Goal: Communication & Community: Answer question/provide support

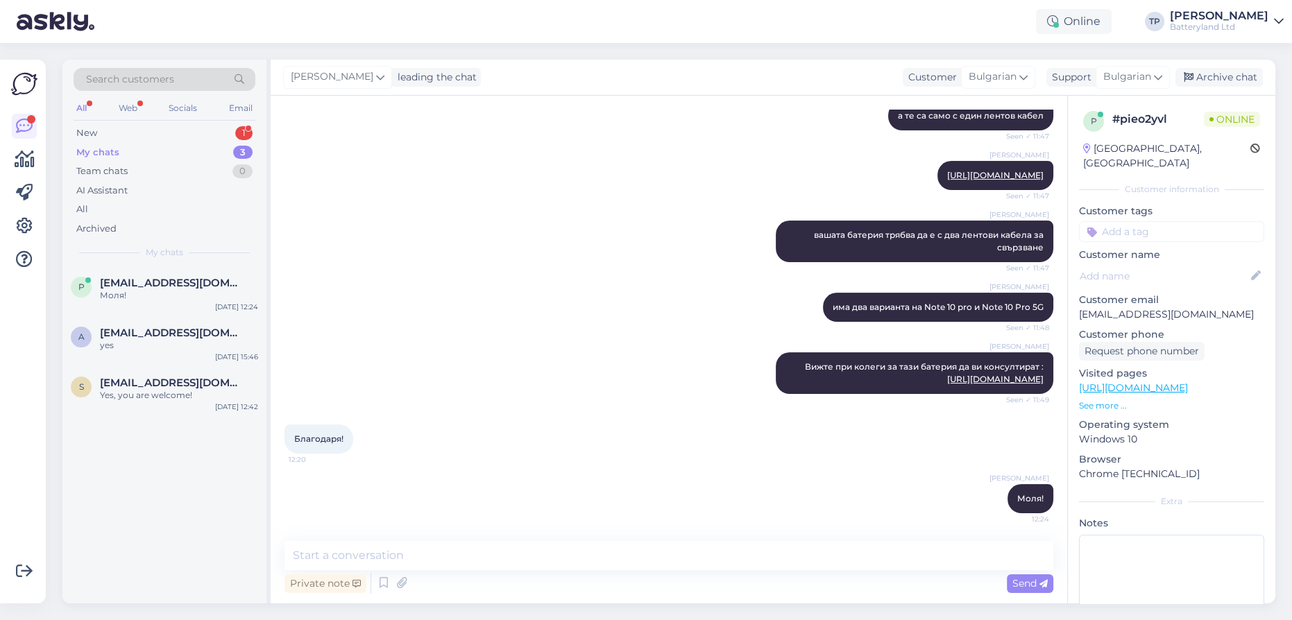
scroll to position [370, 0]
click at [173, 130] on div "New 1" at bounding box center [165, 133] width 182 height 19
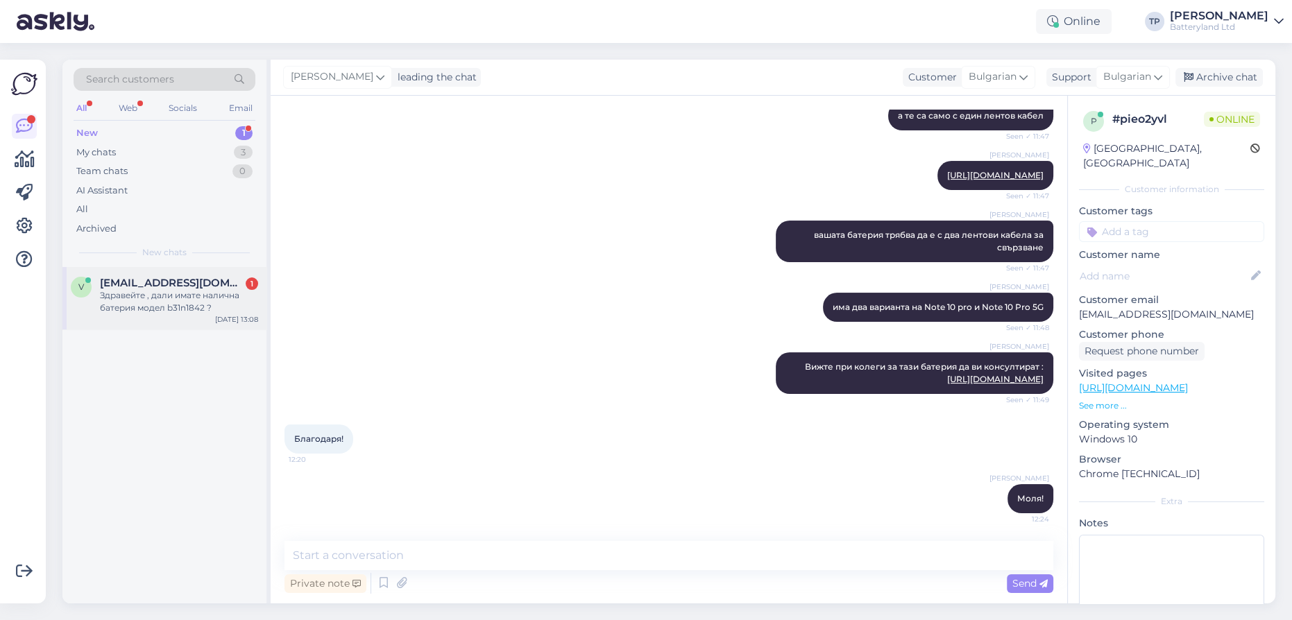
click at [178, 296] on div "[EMAIL_ADDRESS][DOMAIN_NAME] 1 Здравейте , дали имате налична батерия модел b31…" at bounding box center [179, 295] width 158 height 37
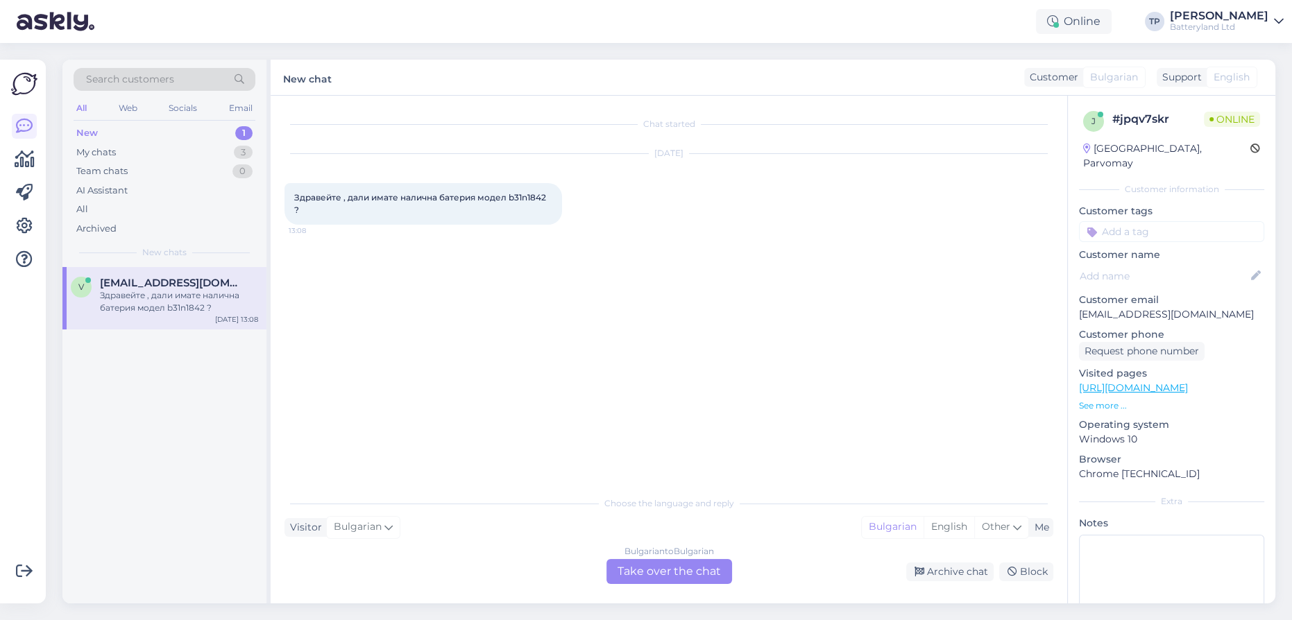
scroll to position [0, 0]
click at [654, 571] on div "Bulgarian to Bulgarian Take over the chat" at bounding box center [669, 571] width 126 height 25
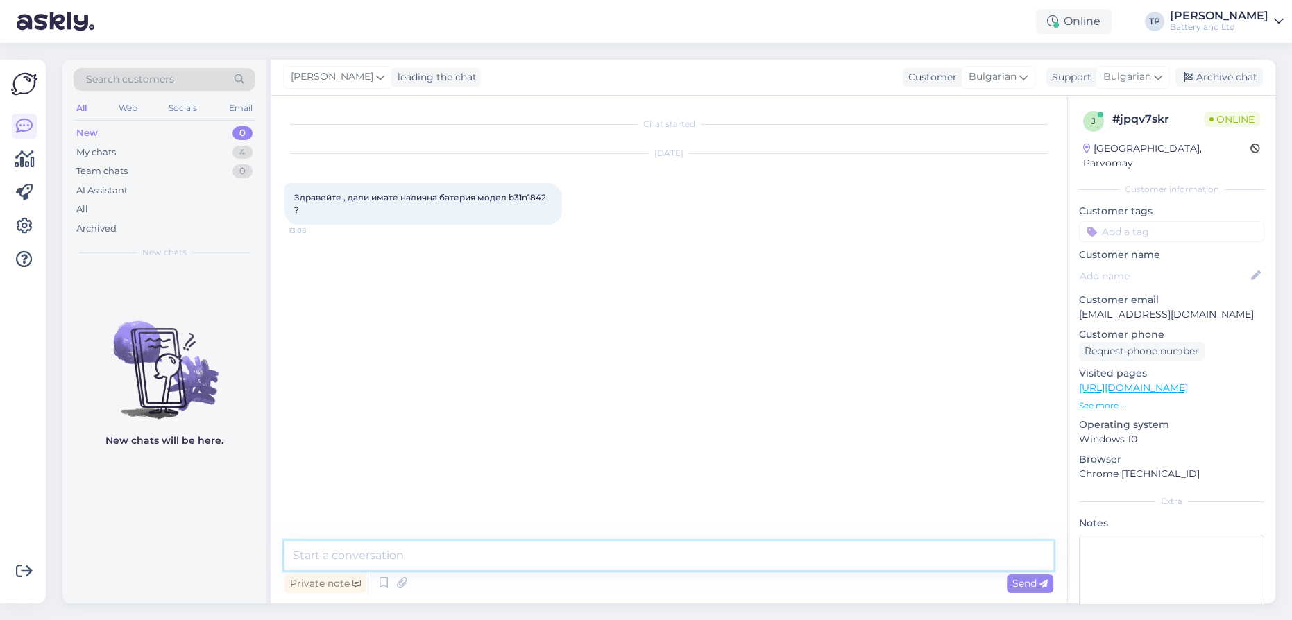
click at [541, 561] on textarea at bounding box center [668, 555] width 769 height 29
type textarea "Z"
type textarea "Здраейтем ще погледна и ще ви пиша"
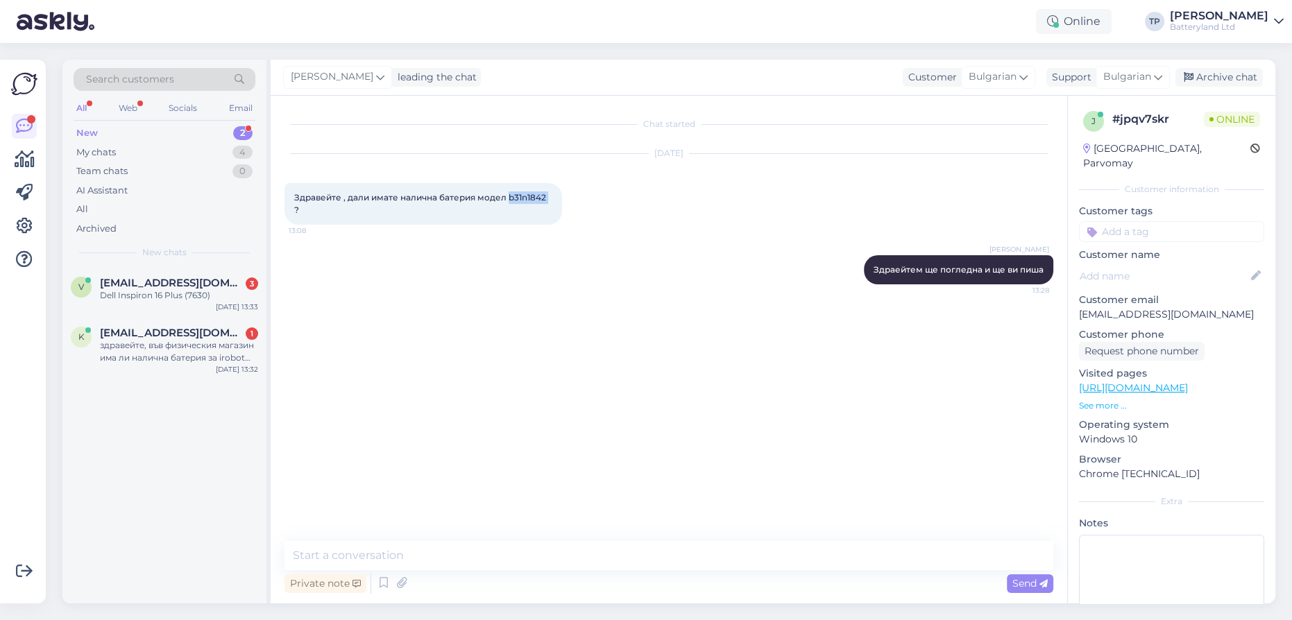
drag, startPoint x: 507, startPoint y: 196, endPoint x: 554, endPoint y: 198, distance: 47.2
click at [554, 198] on div "Здравейте , дали имате налична батерия модел b31n1842 ? 13:08" at bounding box center [423, 204] width 278 height 42
click at [379, 562] on textarea at bounding box center [668, 555] width 769 height 29
drag, startPoint x: 507, startPoint y: 196, endPoint x: 545, endPoint y: 195, distance: 38.9
click at [545, 195] on span "Здравейте , дали имате налична батерия модел b31n1842 ?" at bounding box center [421, 203] width 254 height 23
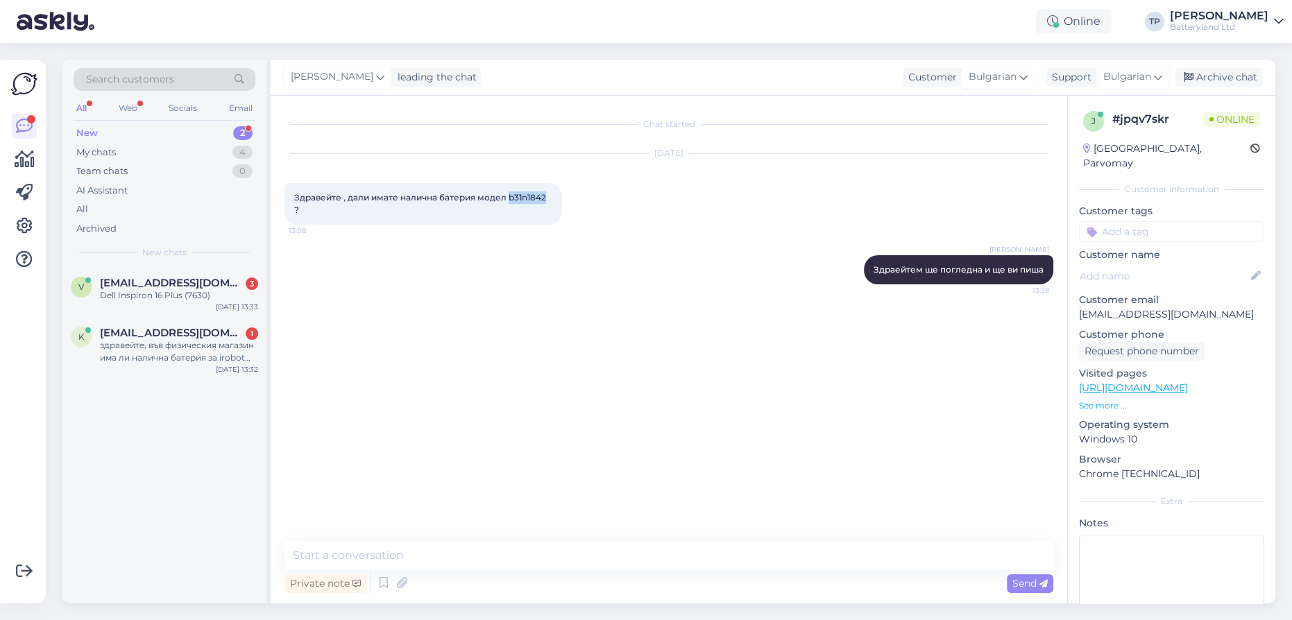
copy span "b31n1842"
click at [412, 552] on textarea at bounding box center [668, 555] width 769 height 29
paste textarea "Asus VivoBook 15 F513"
type textarea "Asus VivoBook 15 F513 ли е лаптопа?"
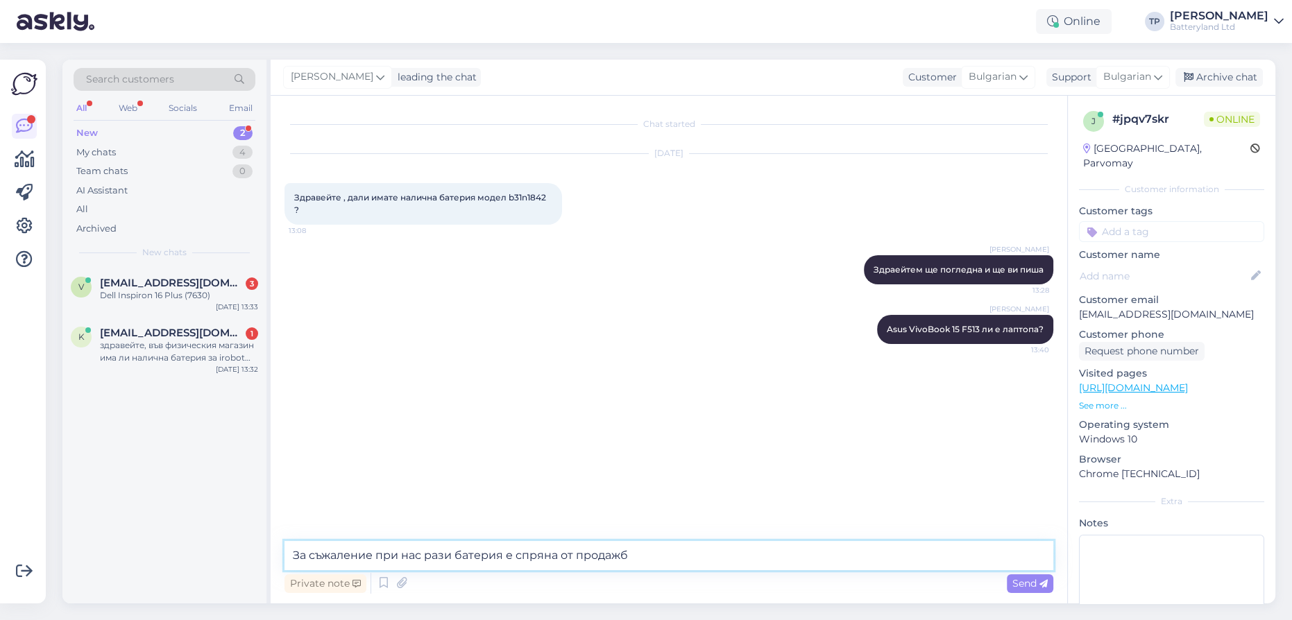
type textarea "За съжаление при нас рази батерия е спряна от продажба"
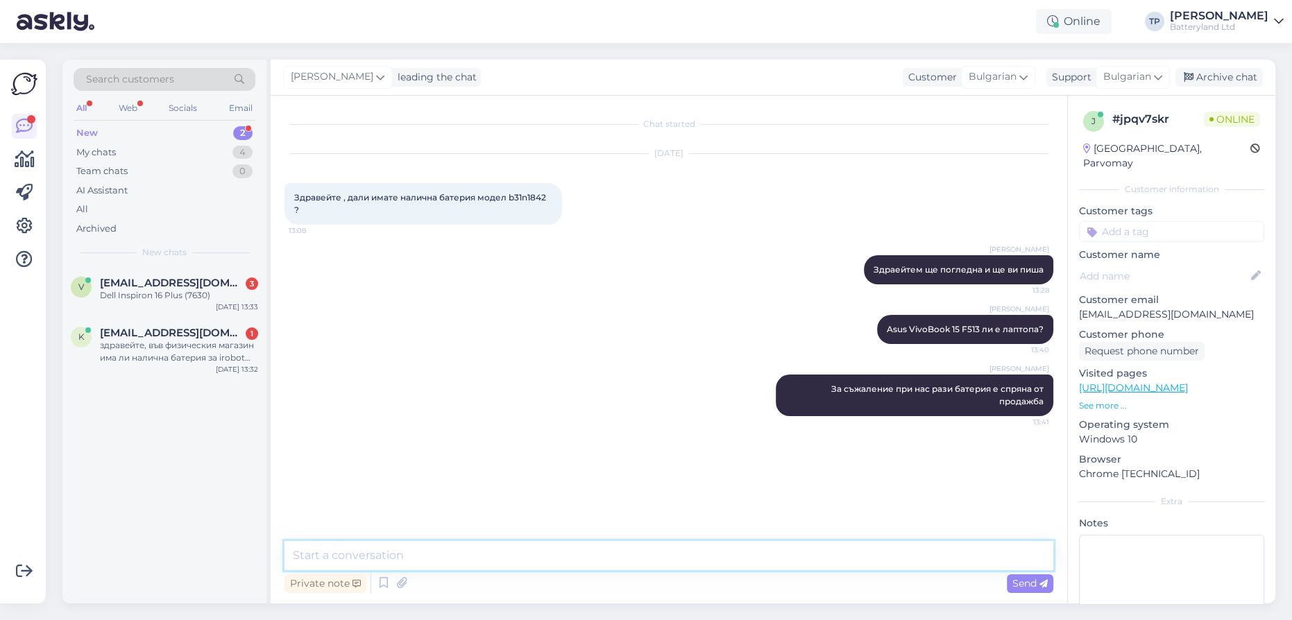
paste textarea "[URL][DOMAIN_NAME]"
type textarea "[URL][DOMAIN_NAME]"
paste textarea "[URL][DOMAIN_NAME]"
type textarea "Питайте колеги тук: [URL][DOMAIN_NAME]"
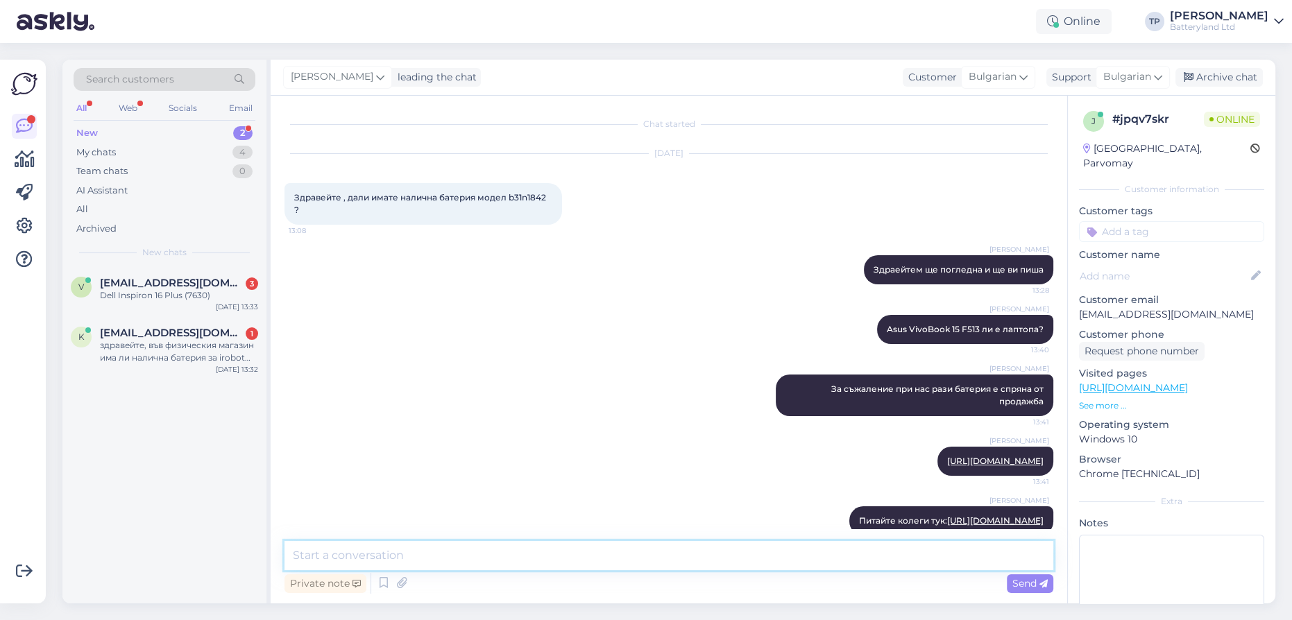
scroll to position [60, 0]
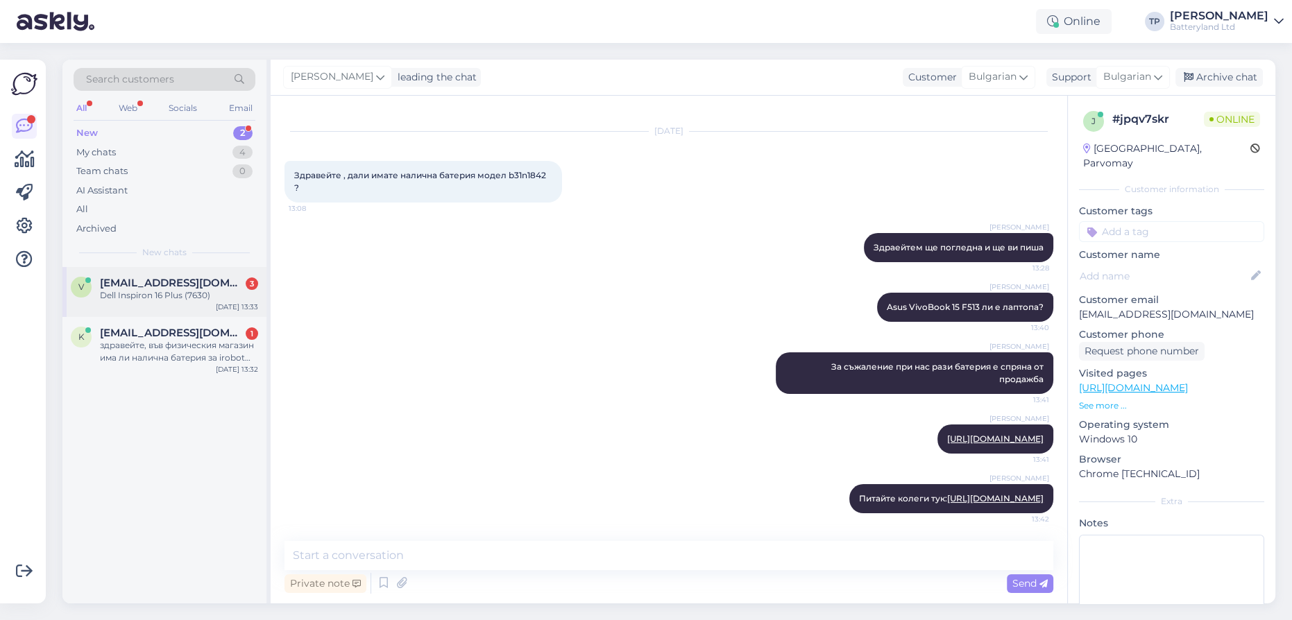
click at [231, 278] on div "[EMAIL_ADDRESS][DOMAIN_NAME] 3" at bounding box center [179, 283] width 158 height 12
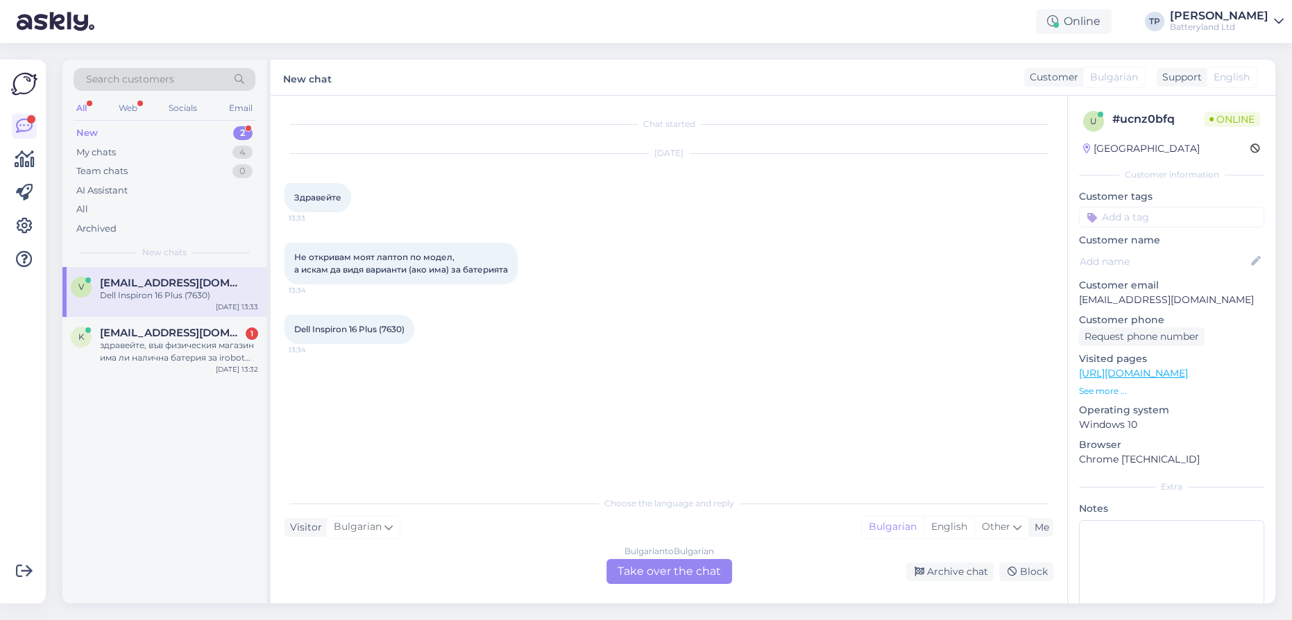
scroll to position [0, 0]
click at [189, 330] on span "[EMAIL_ADDRESS][DOMAIN_NAME]" at bounding box center [172, 333] width 144 height 12
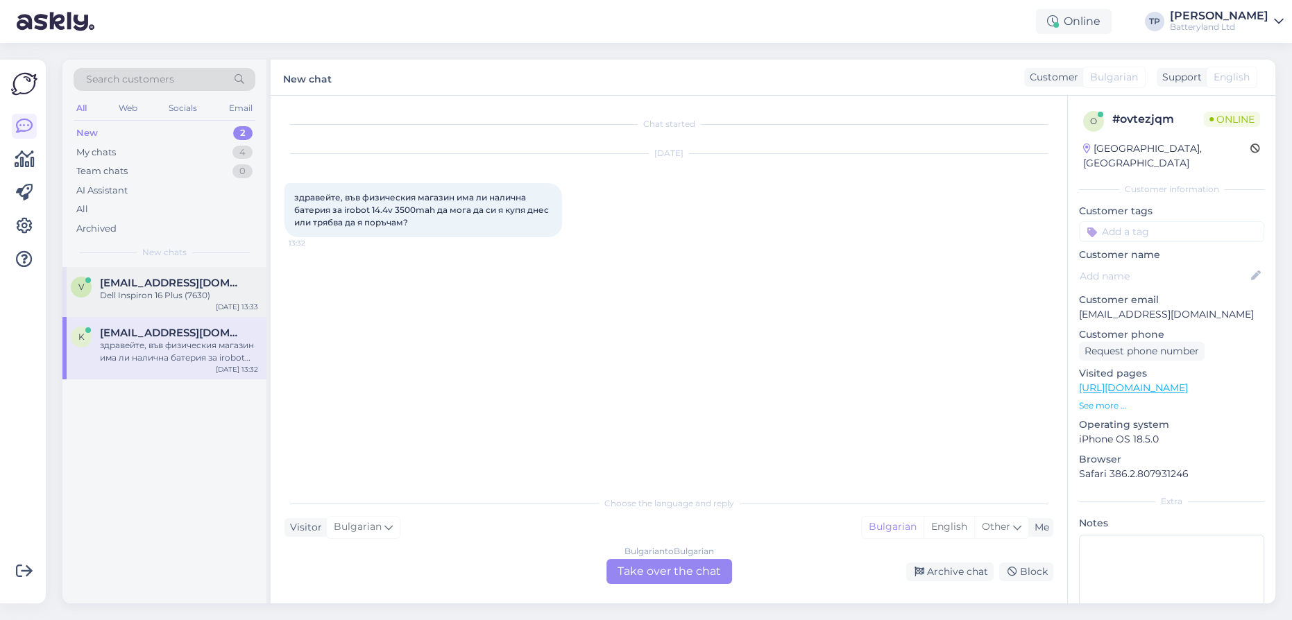
click at [220, 285] on div "[EMAIL_ADDRESS][DOMAIN_NAME]" at bounding box center [179, 283] width 158 height 12
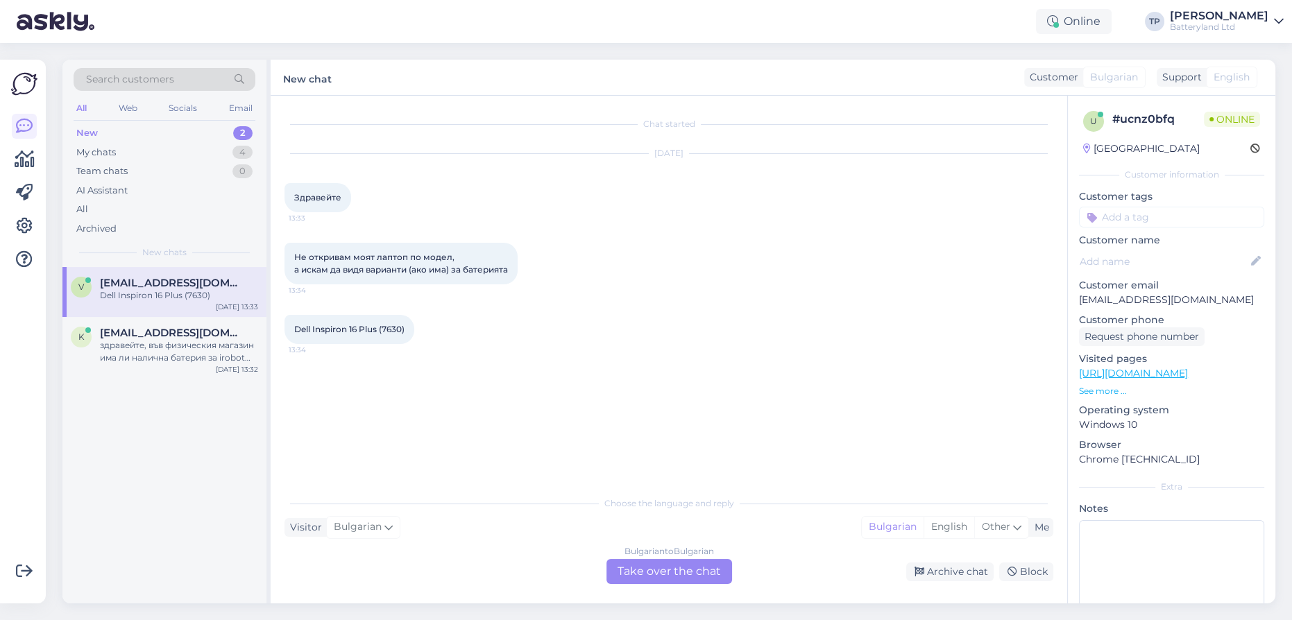
click at [642, 571] on div "Bulgarian to Bulgarian Take over the chat" at bounding box center [669, 571] width 126 height 25
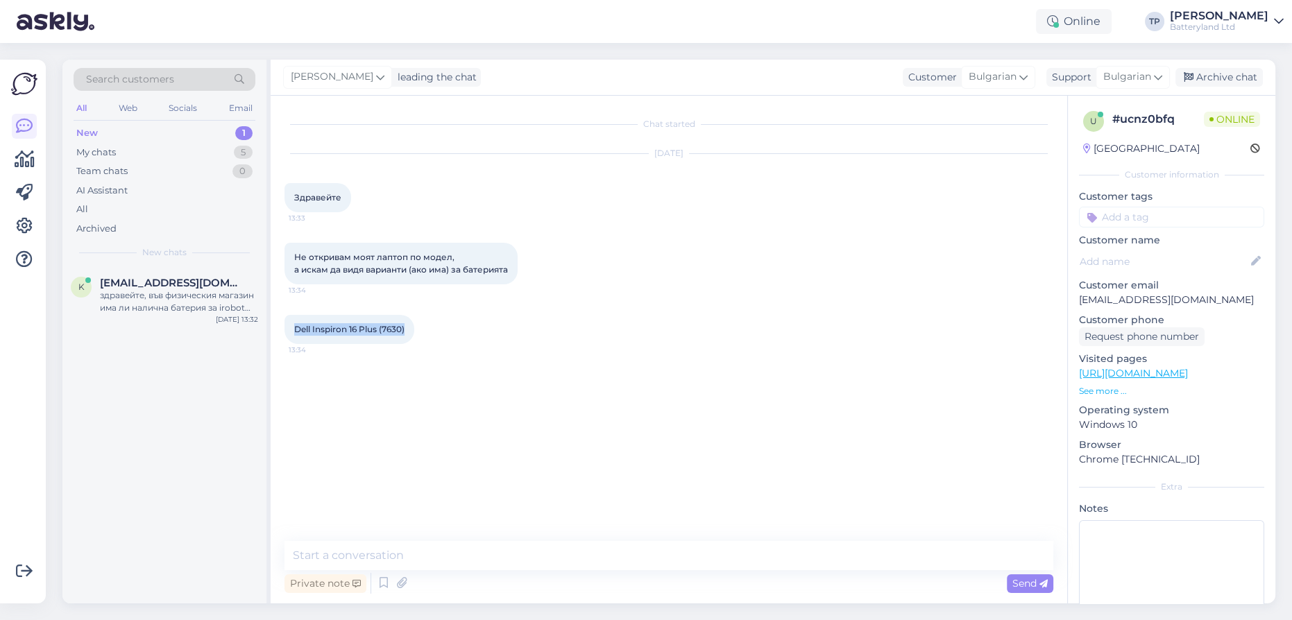
drag, startPoint x: 293, startPoint y: 327, endPoint x: 409, endPoint y: 330, distance: 115.9
click at [409, 330] on div "Dell Inspiron 16 Plus (7630) 13:34" at bounding box center [349, 329] width 130 height 29
copy span "Dell Inspiron 16 Plus (7630)"
click at [445, 557] on textarea at bounding box center [668, 555] width 769 height 29
type textarea "Z"
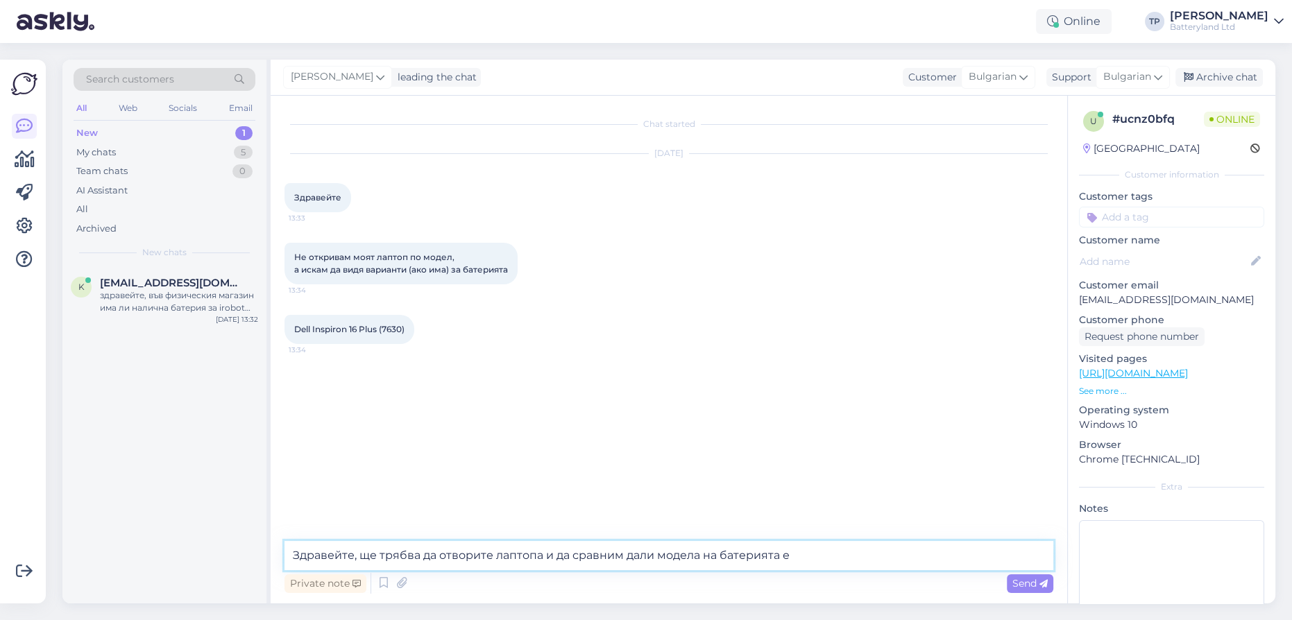
paste textarea "69KF2"
type textarea "Здравейте, ще трябва да отворите лаптопа и да сравним дали модела на батерията …"
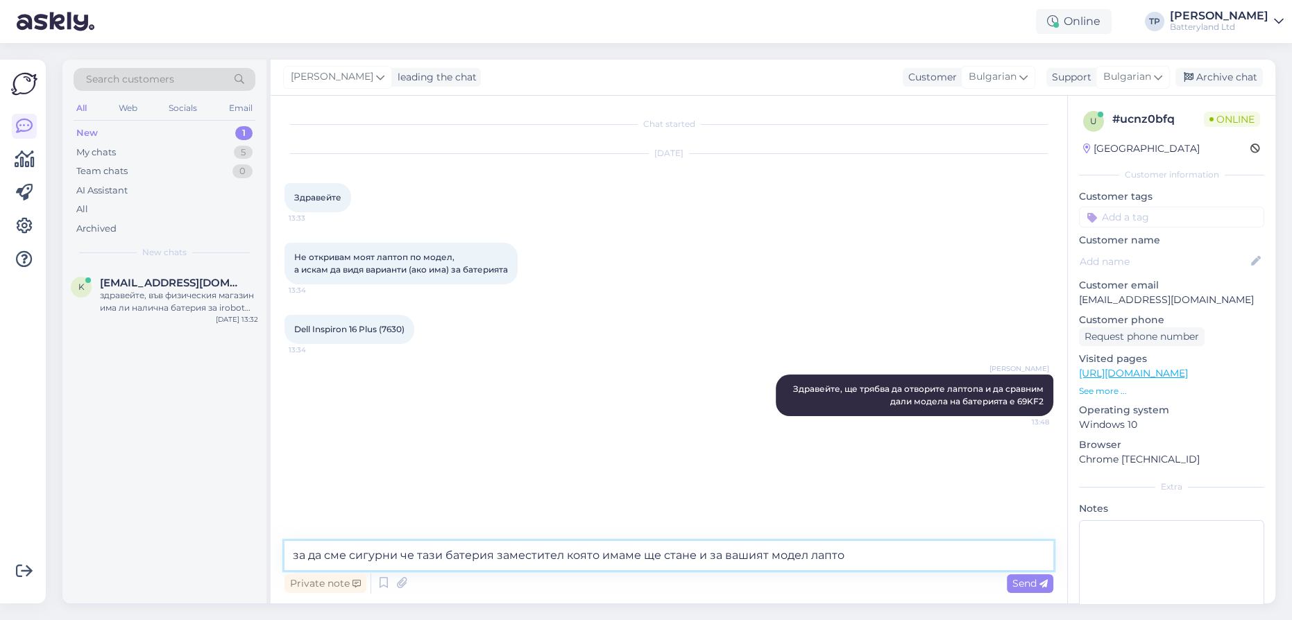
type textarea "за да сме сигурни че тази батерия заместител която имаме ще стане и за вашият м…"
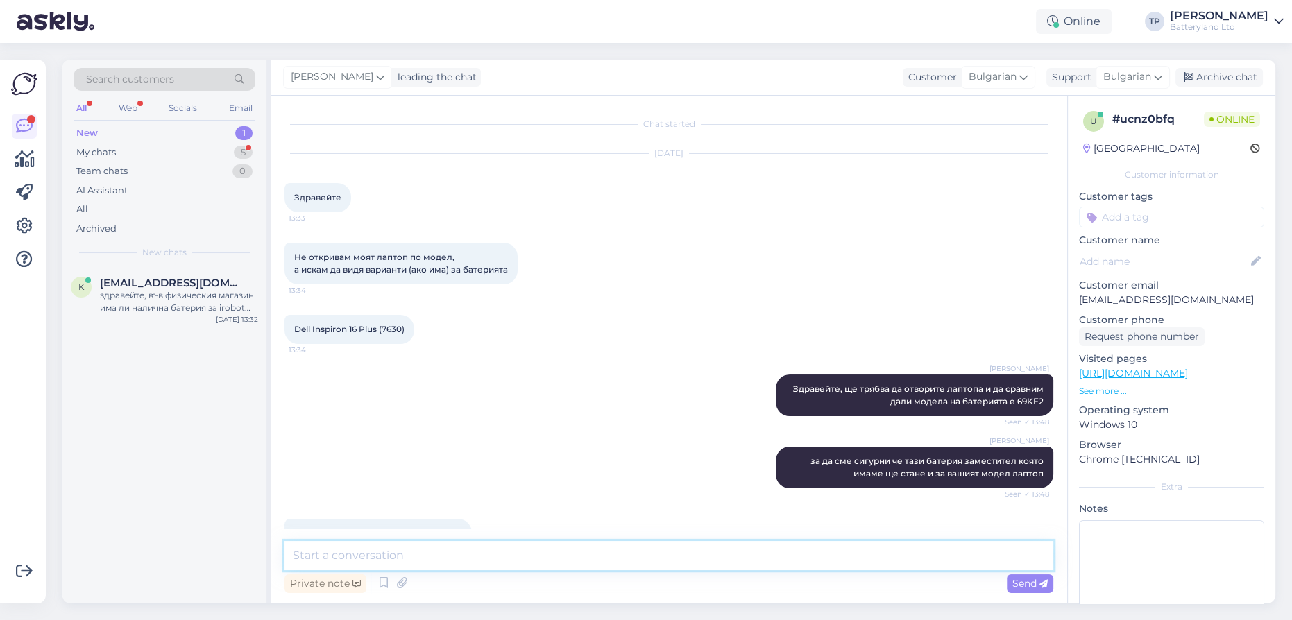
scroll to position [35, 0]
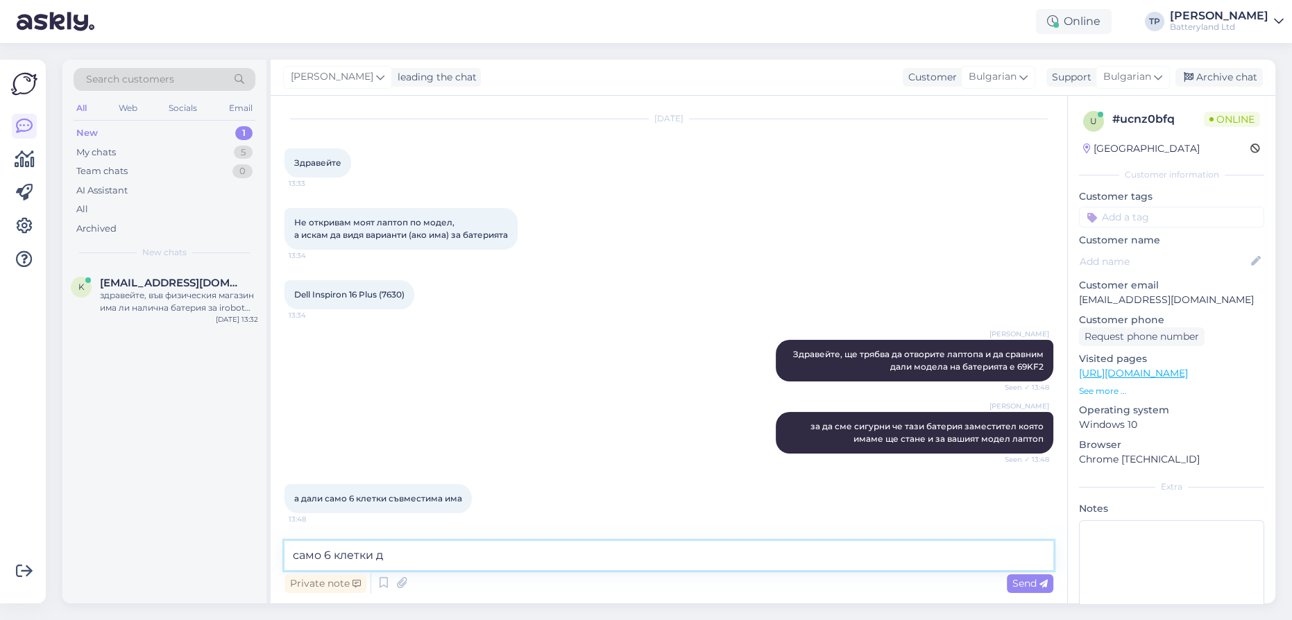
type textarea "само 6 клетки да"
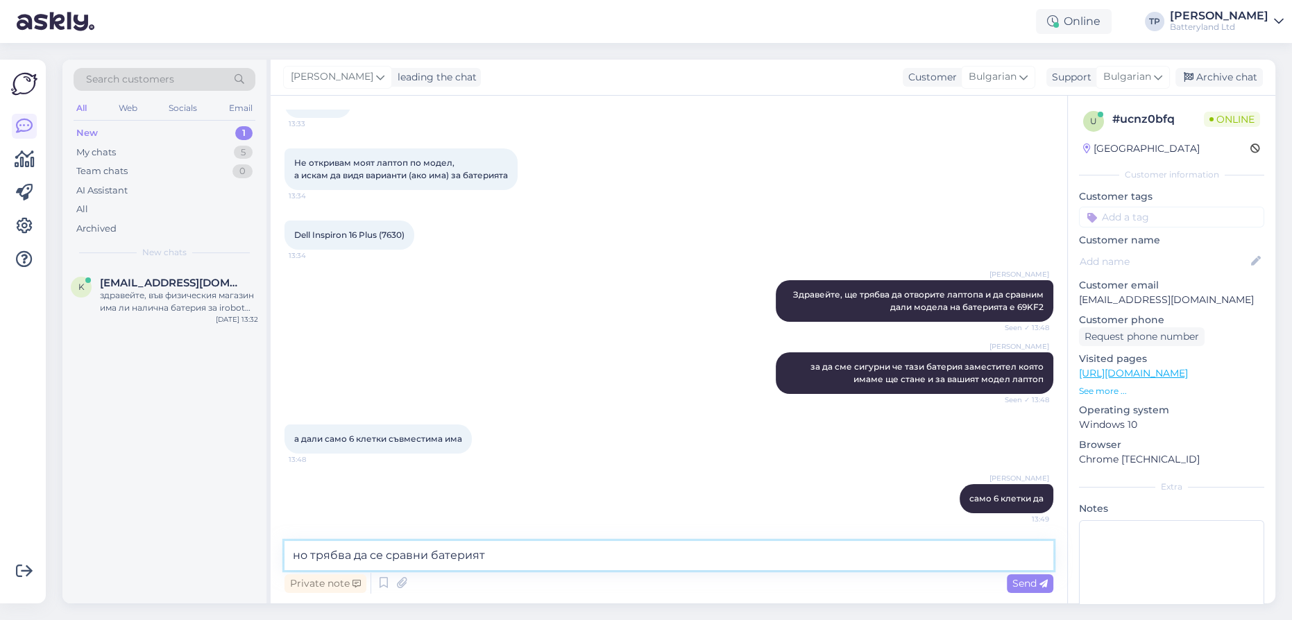
type textarea "но трябва да се сравни батерията"
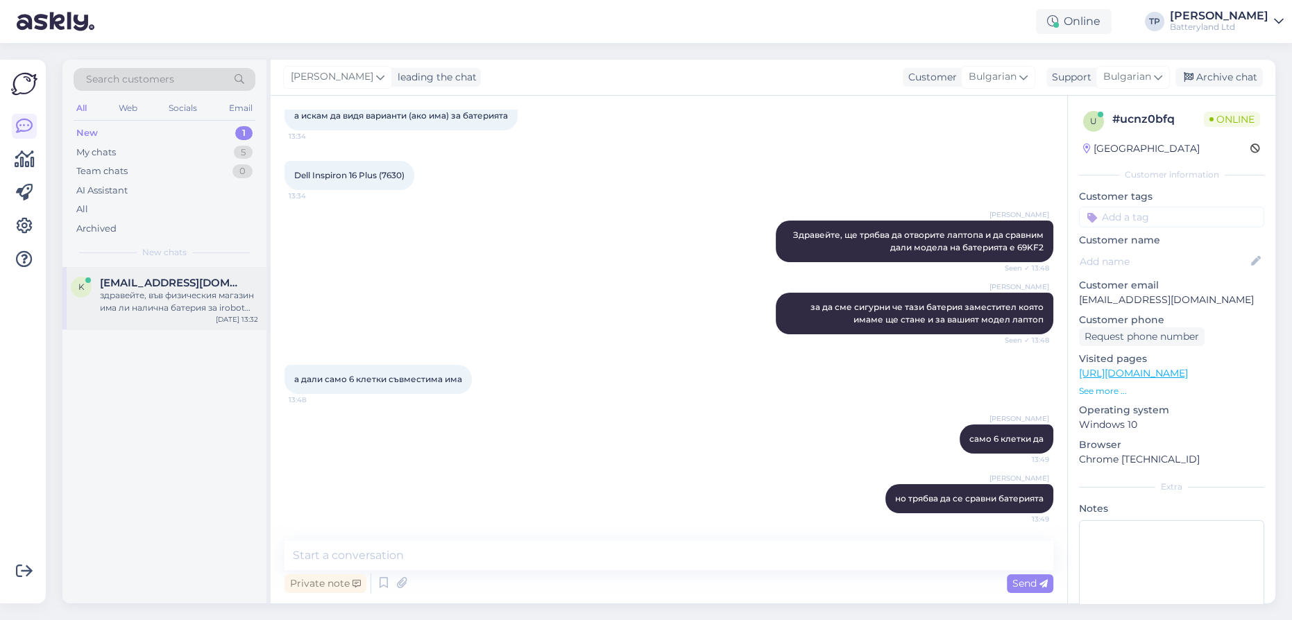
click at [166, 310] on div "k [EMAIL_ADDRESS][DOMAIN_NAME] здравейте, във физическия магазин има ли налична…" at bounding box center [164, 298] width 204 height 62
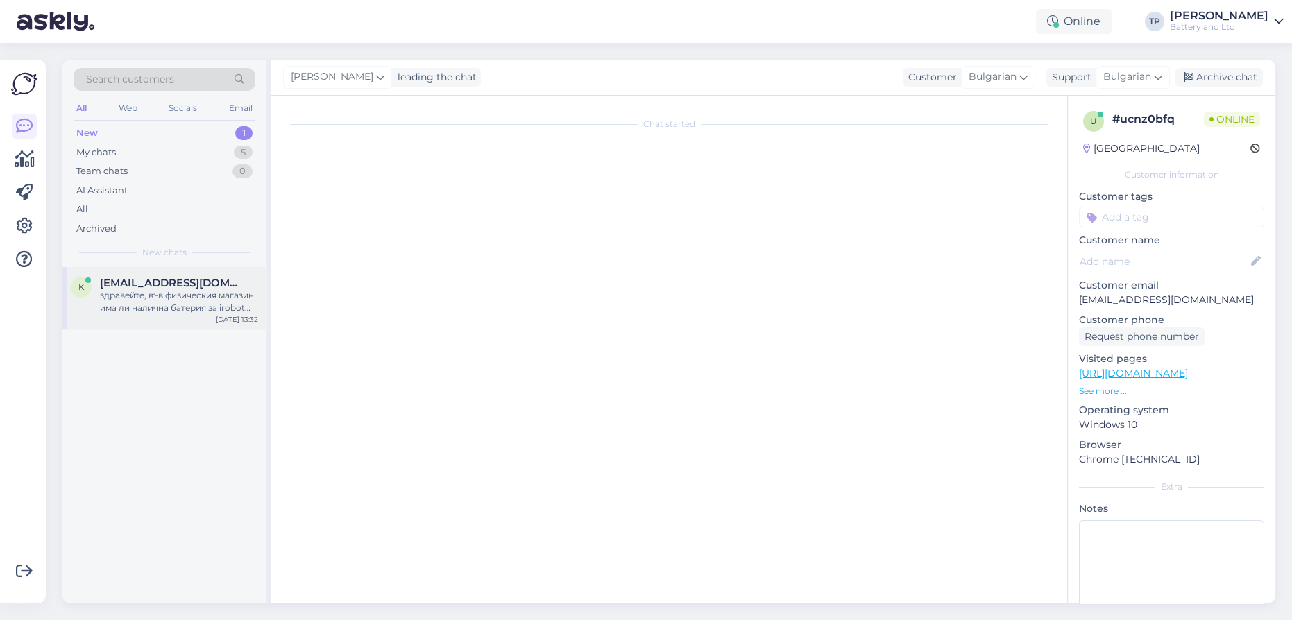
scroll to position [0, 0]
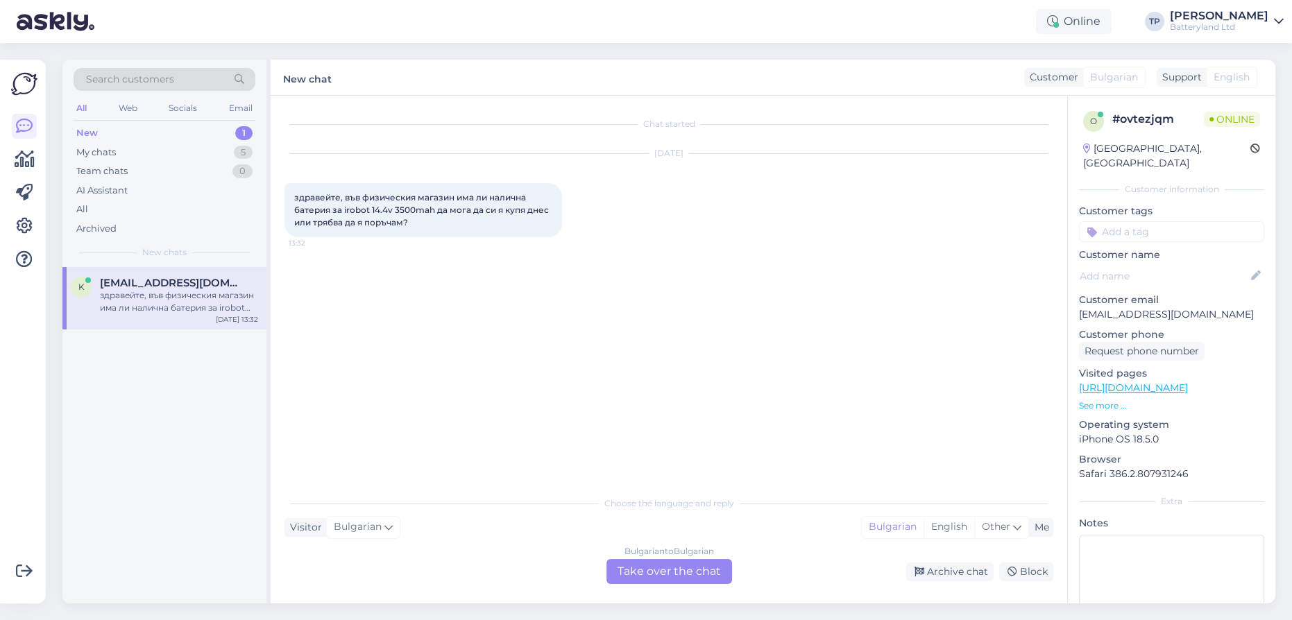
click at [649, 573] on div "Bulgarian to Bulgarian Take over the chat" at bounding box center [669, 571] width 126 height 25
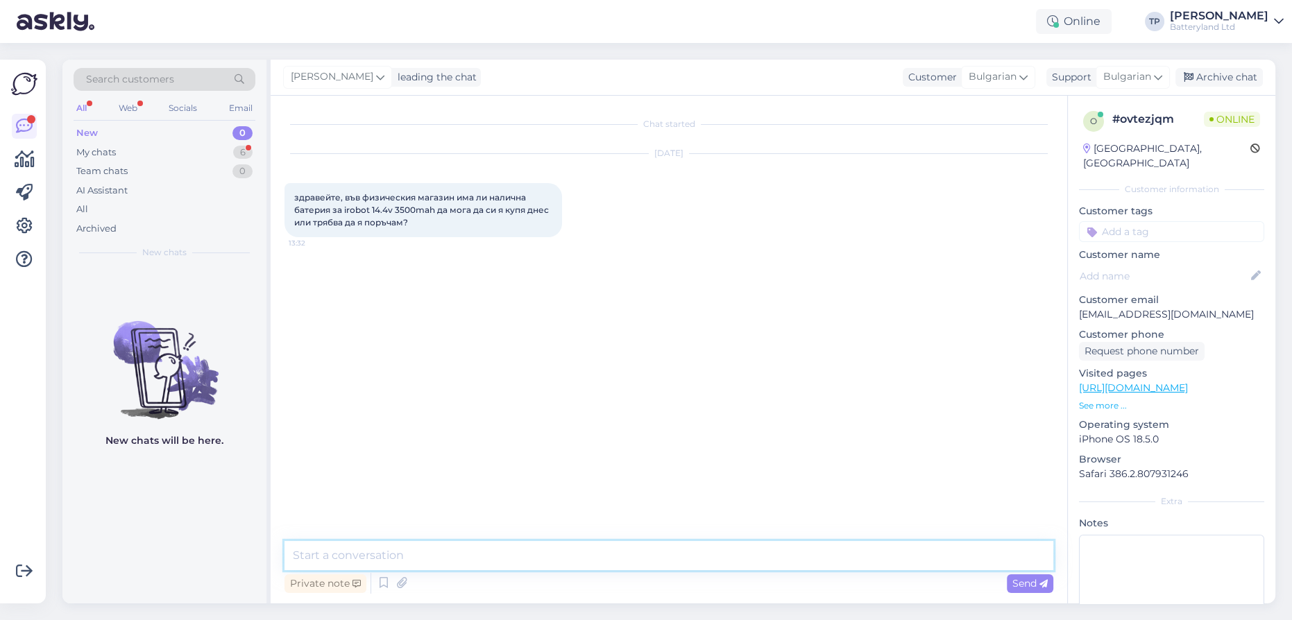
click at [424, 549] on textarea at bounding box center [668, 555] width 769 height 29
type textarea "Здравейте, кой е точният модел на прахосмукачката?"
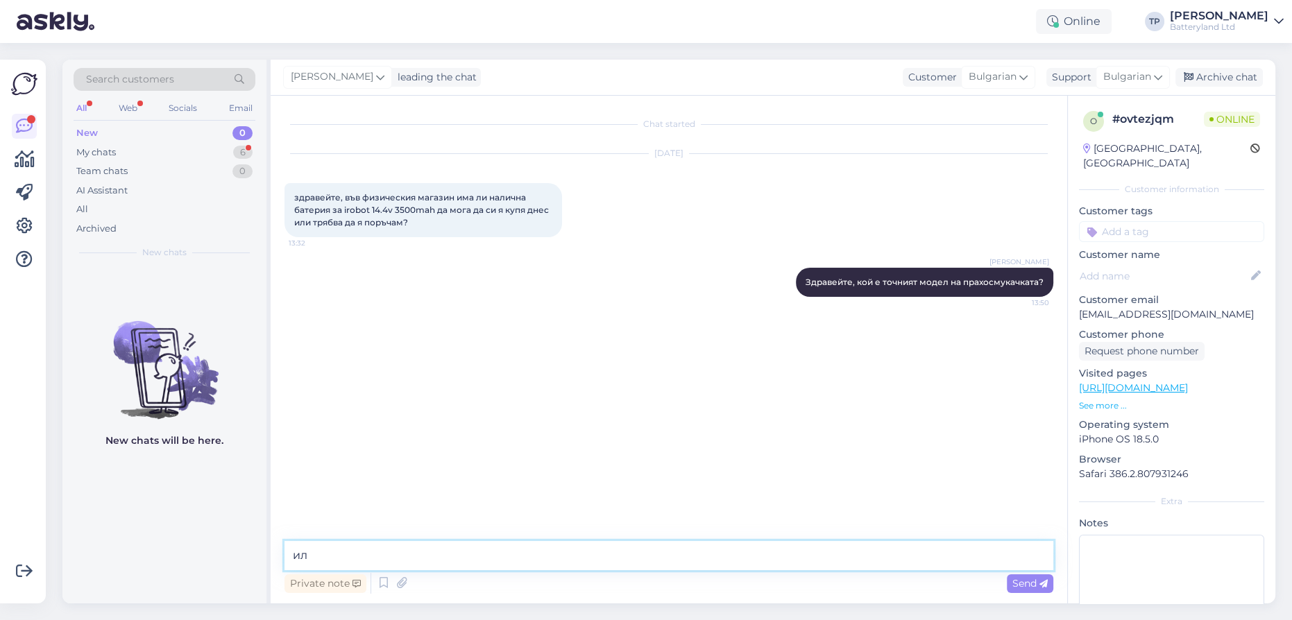
type textarea "и"
click at [211, 157] on div "My chats 6" at bounding box center [165, 152] width 182 height 19
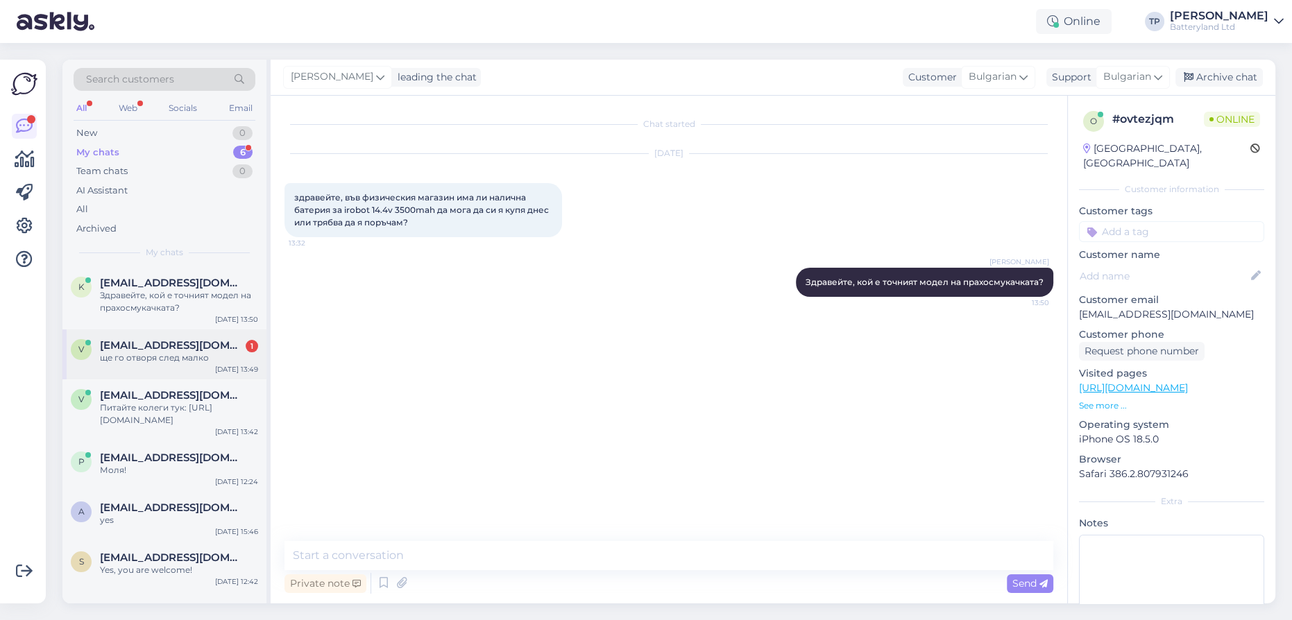
click at [198, 344] on div "v [EMAIL_ADDRESS][DOMAIN_NAME] 1 ще го отворя след малко [DATE] 13:49" at bounding box center [164, 355] width 204 height 50
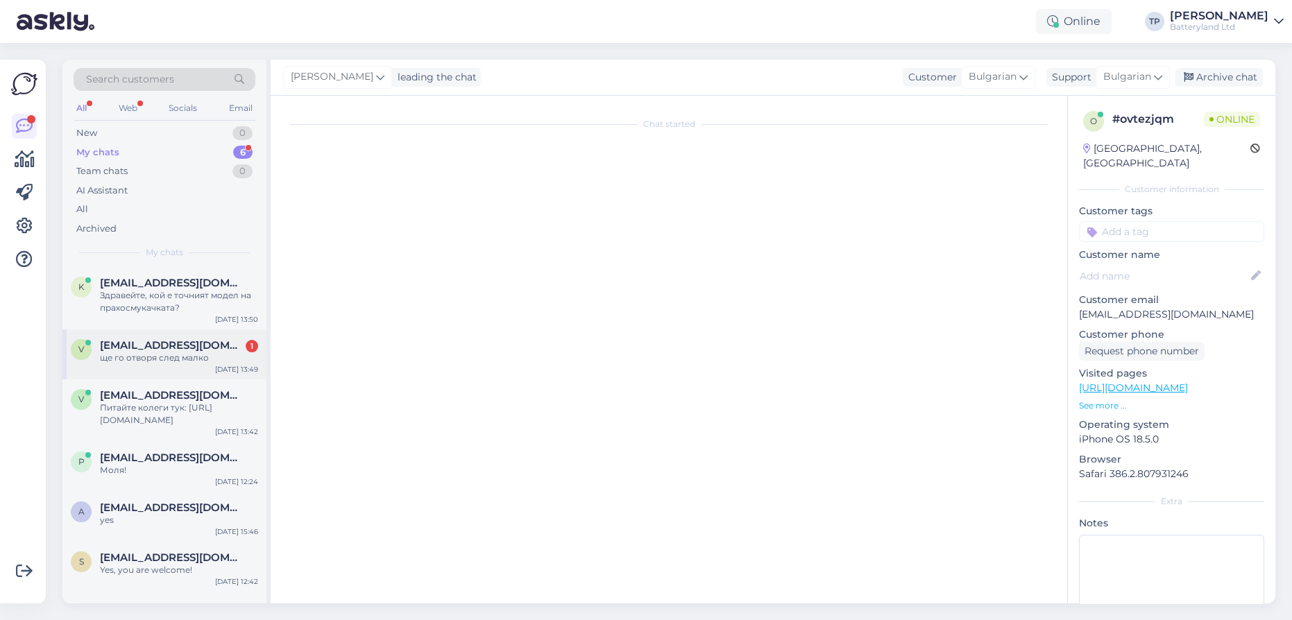
scroll to position [214, 0]
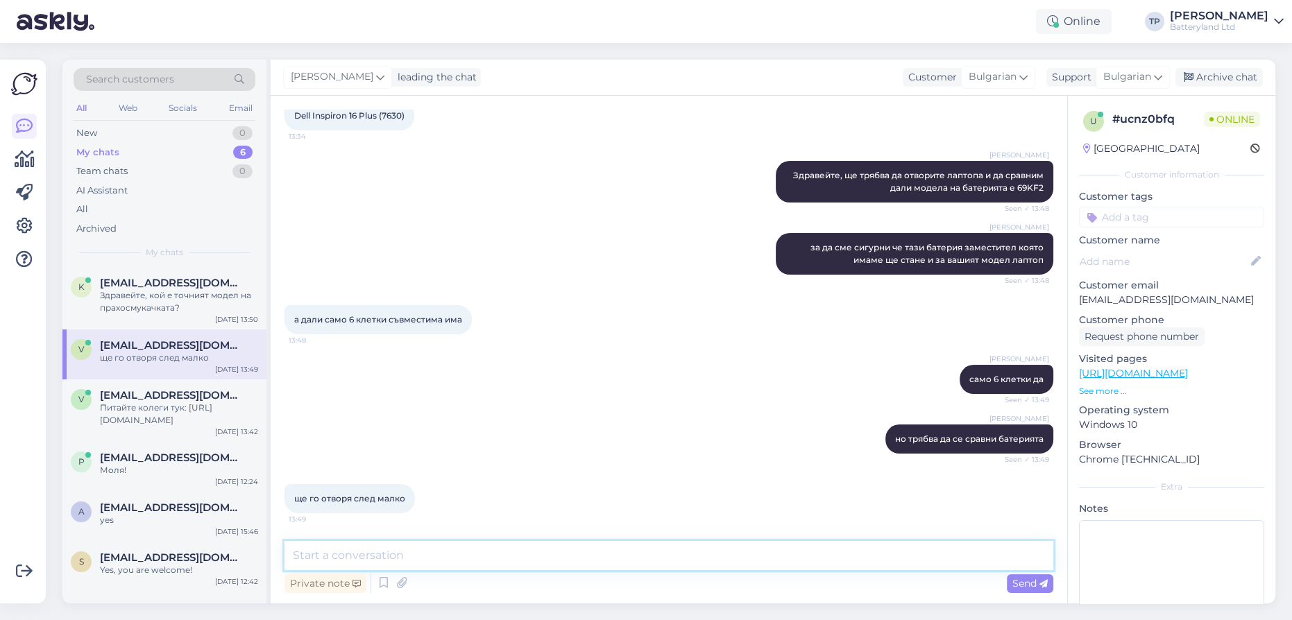
click at [415, 549] on textarea at bounding box center [668, 555] width 769 height 29
type textarea "ОК"
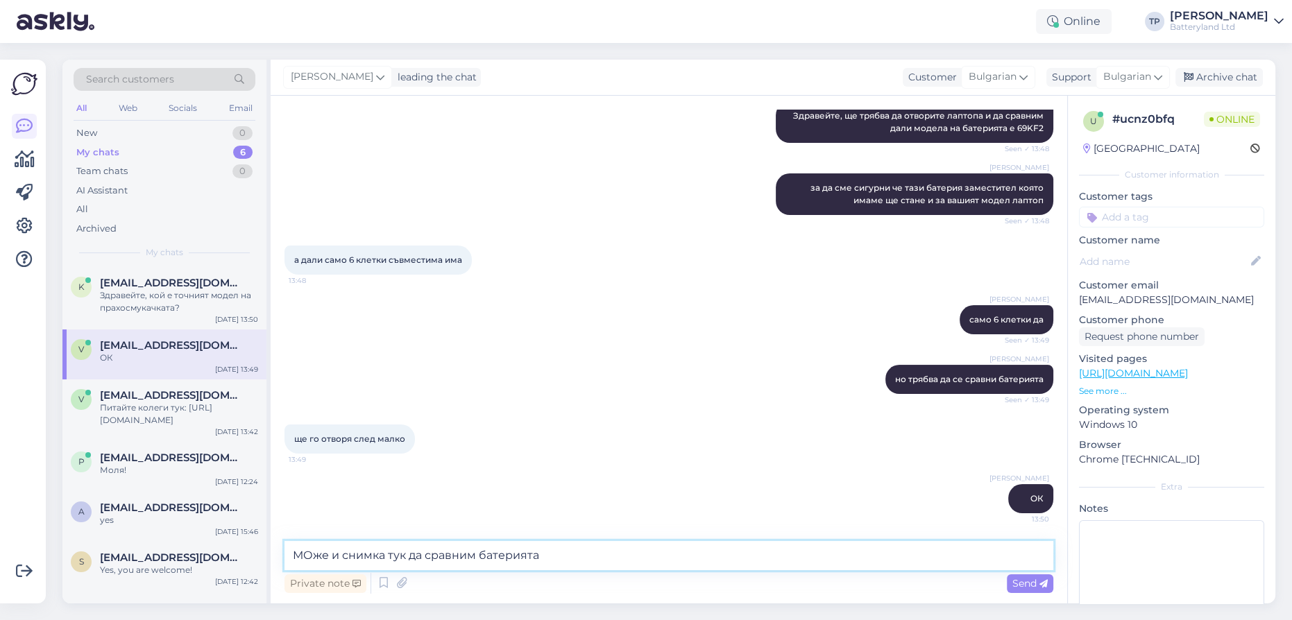
click at [305, 555] on textarea "МОже и снимка тук да сравним батерията" at bounding box center [668, 555] width 769 height 29
click at [384, 553] on textarea "Може и снимка тук да сравним батерията" at bounding box center [668, 555] width 769 height 29
type textarea "Може и снимка да ни изпратите тук да сравним батерията"
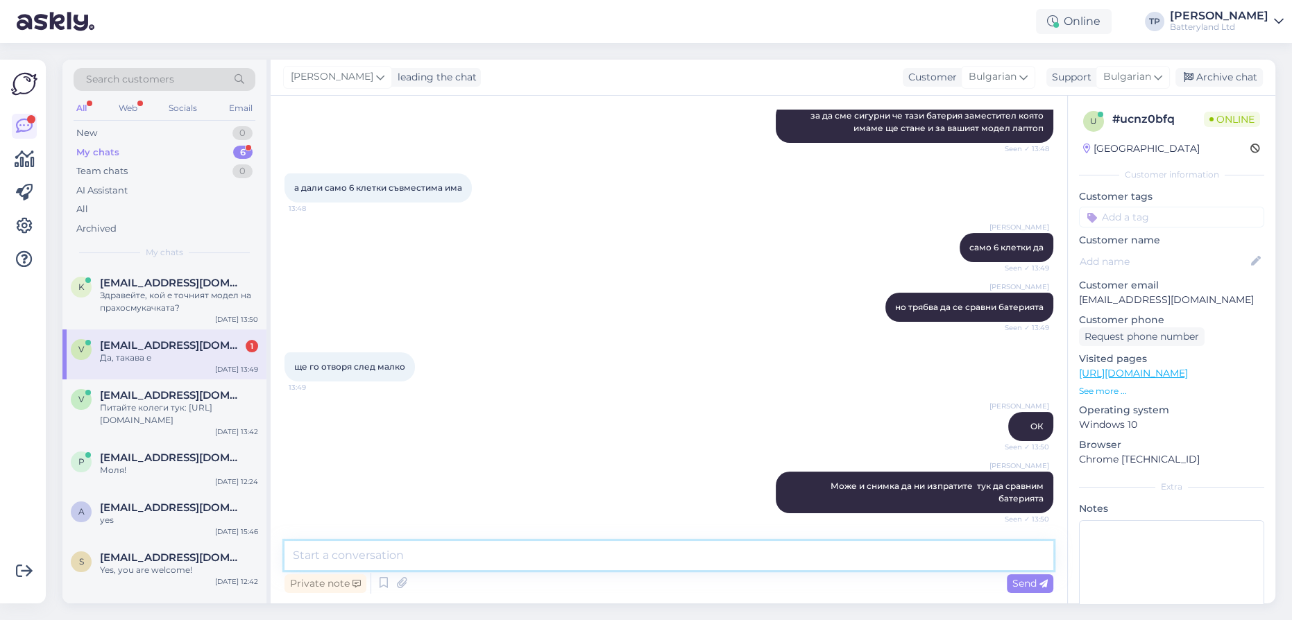
scroll to position [492, 0]
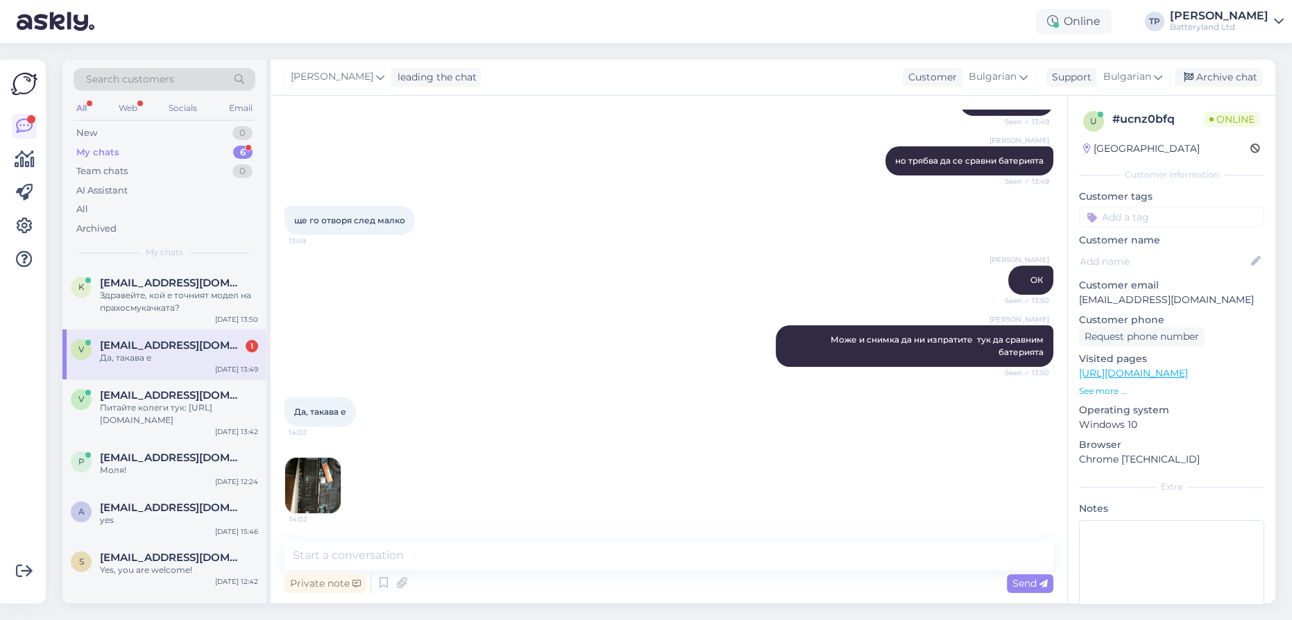
click at [318, 484] on img at bounding box center [313, 486] width 56 height 56
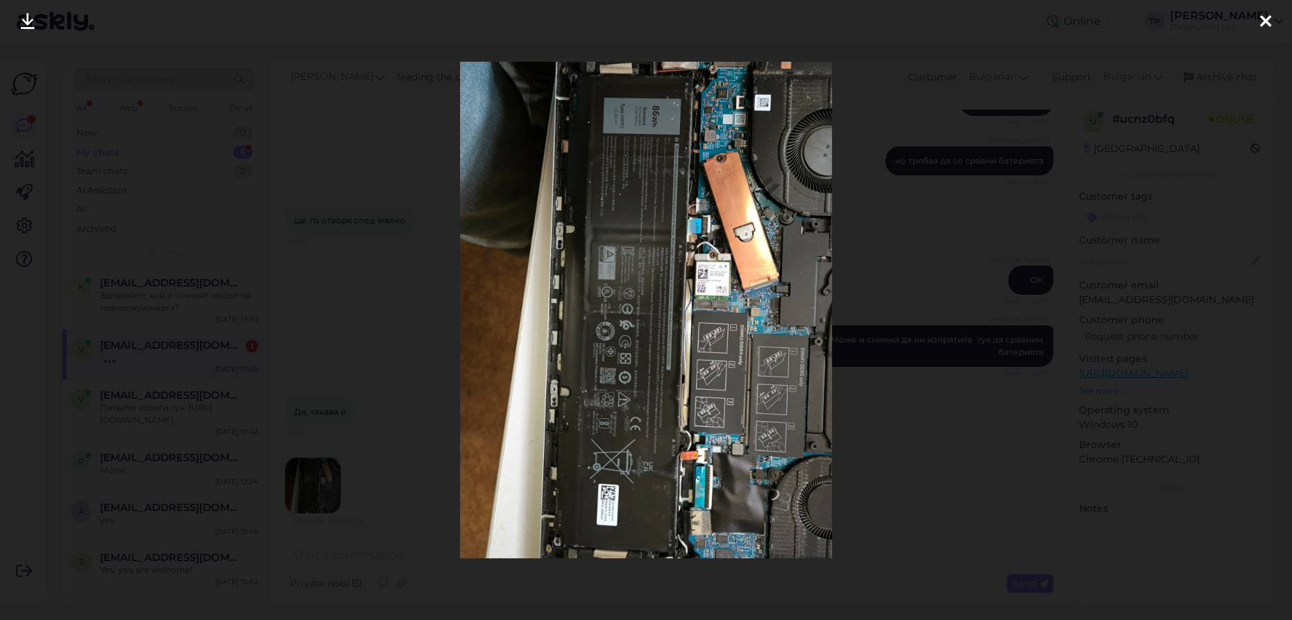
click at [1264, 24] on icon at bounding box center [1265, 22] width 11 height 18
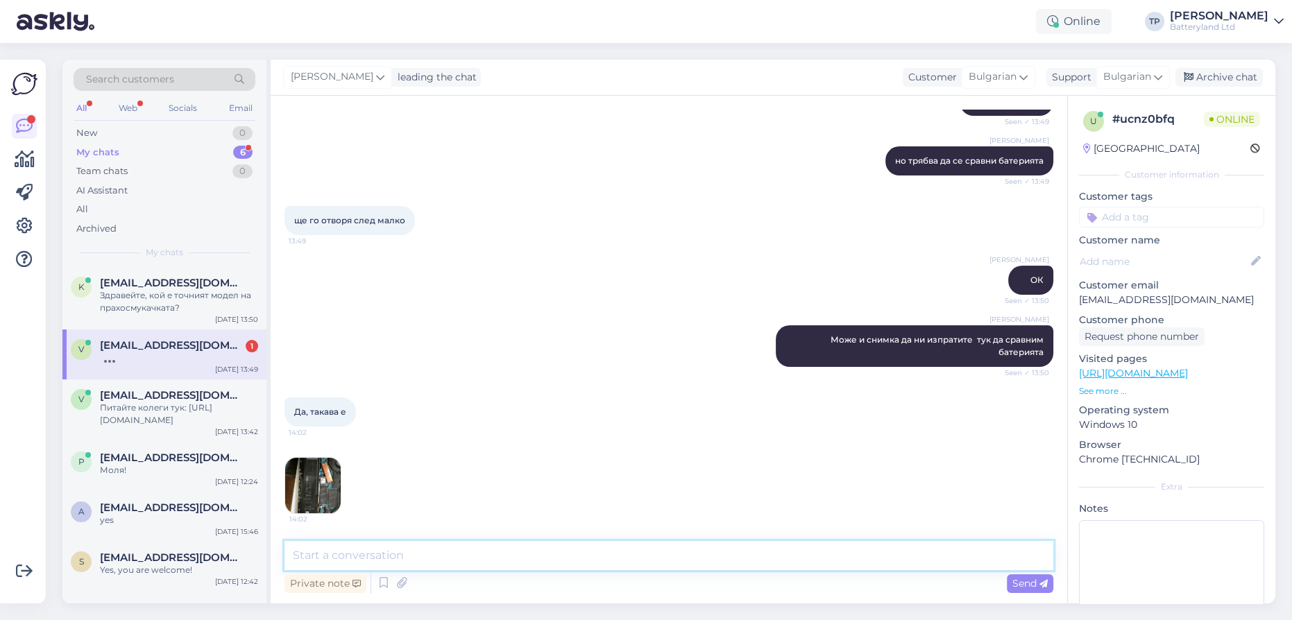
click at [463, 554] on textarea at bounding box center [668, 555] width 769 height 29
type textarea "тогава можем да предложим такава"
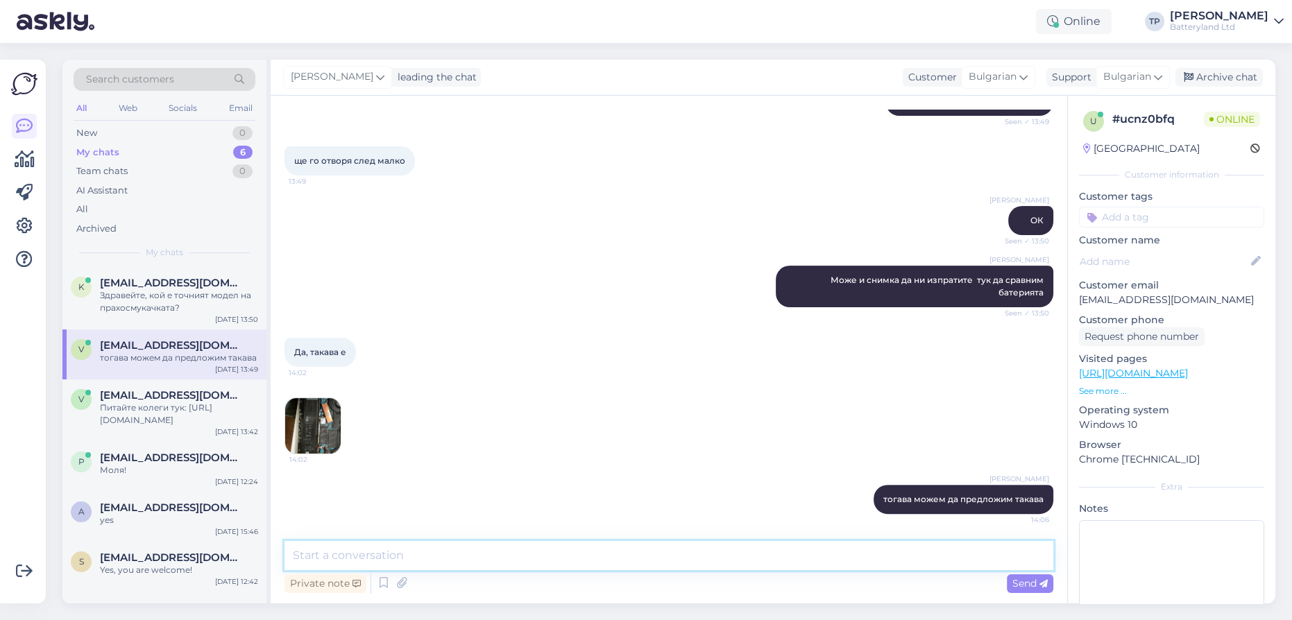
paste textarea "[URL][DOMAIN_NAME]"
type textarea "[URL][DOMAIN_NAME]"
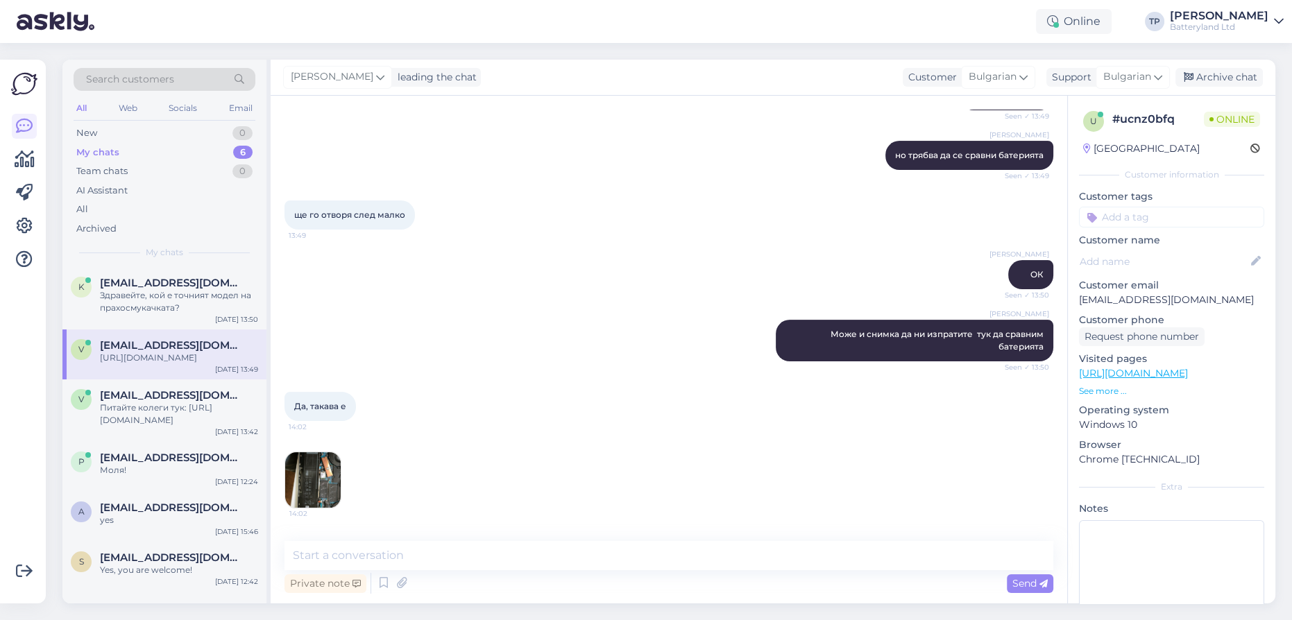
click at [323, 486] on img at bounding box center [313, 480] width 56 height 56
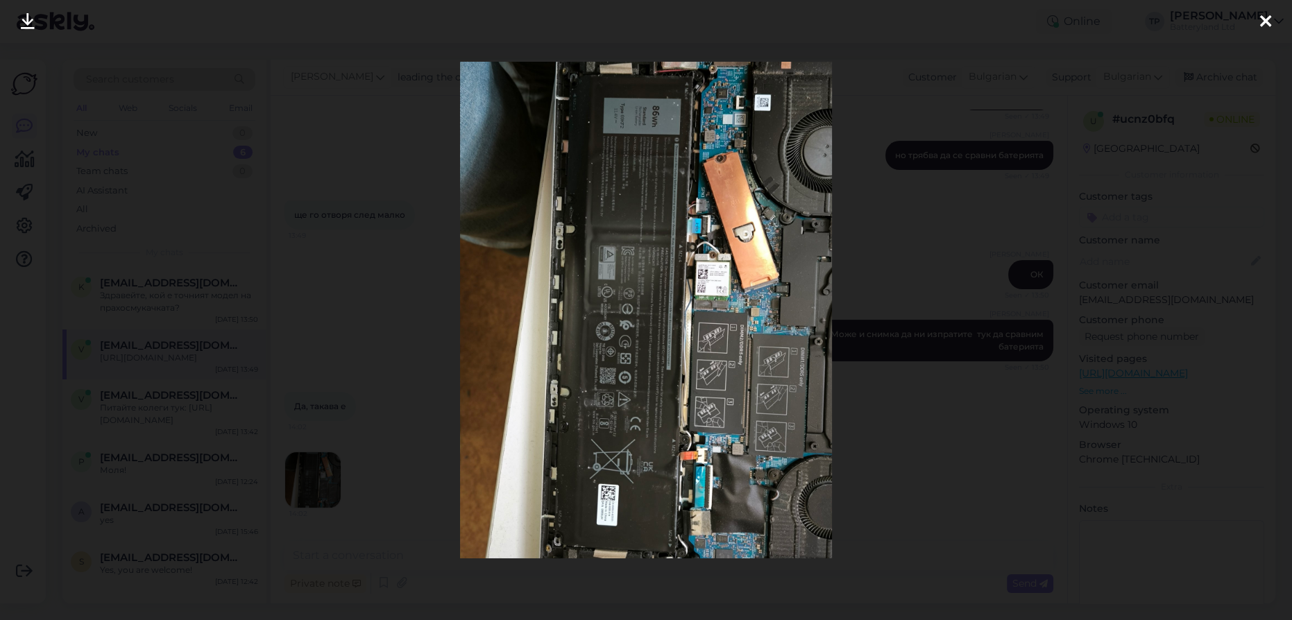
scroll to position [696, 0]
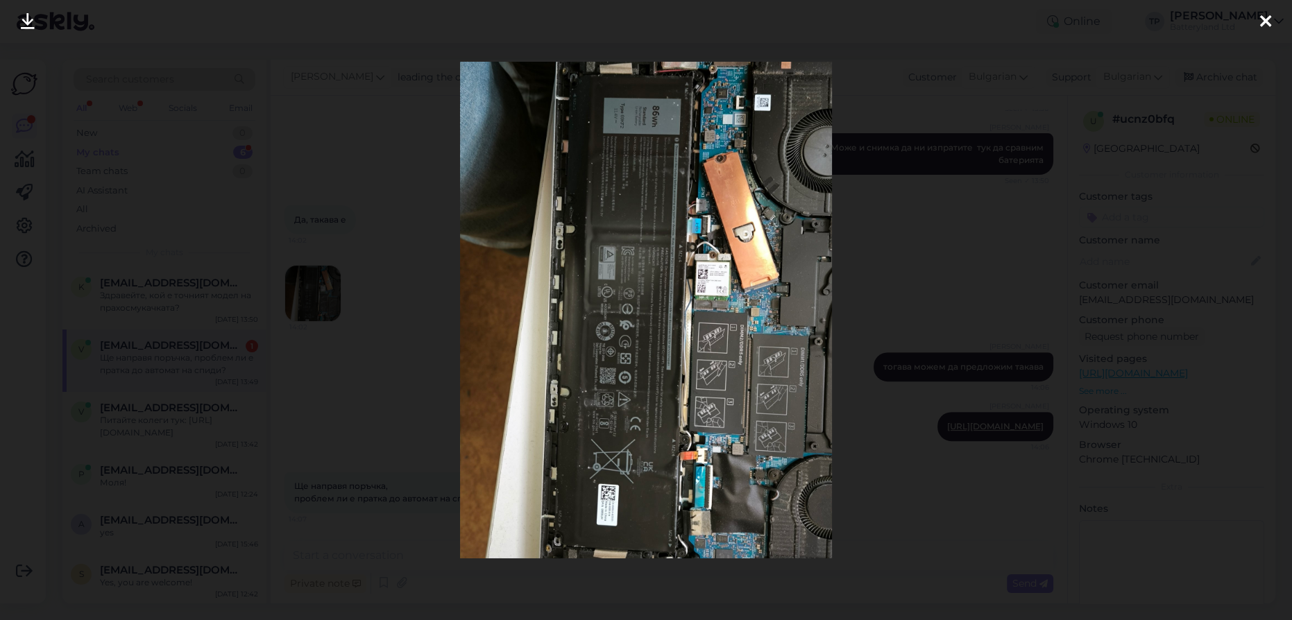
click at [1263, 15] on icon at bounding box center [1265, 22] width 11 height 18
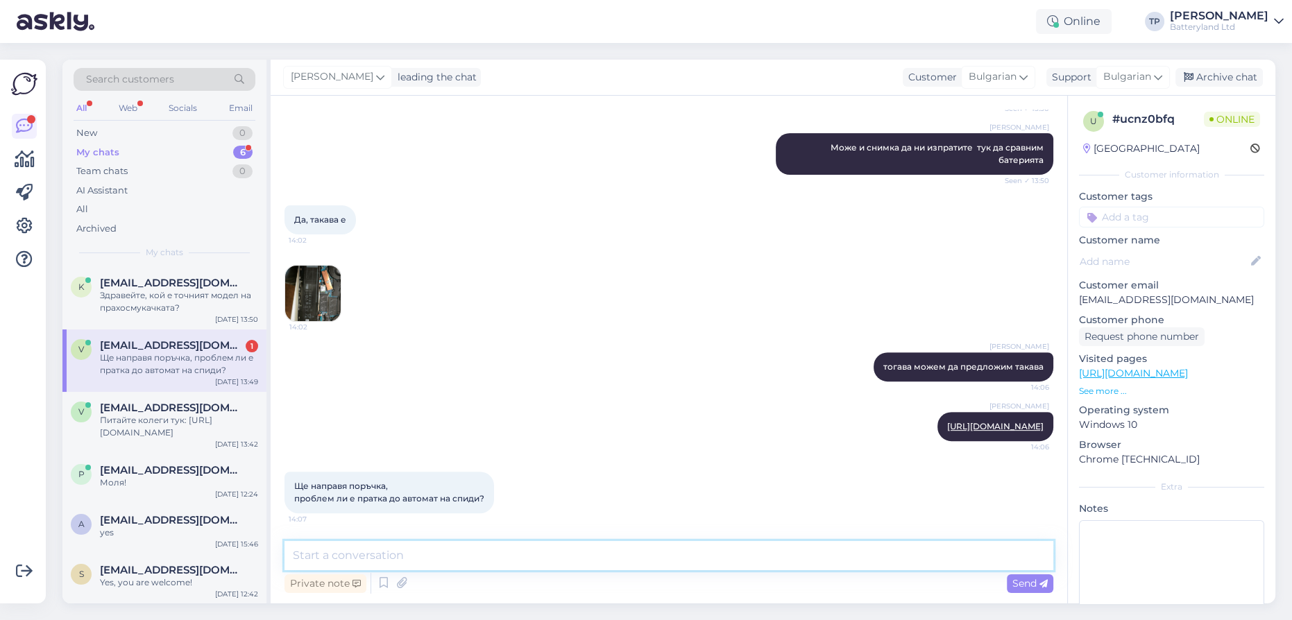
click at [395, 556] on textarea at bounding box center [668, 555] width 769 height 29
type textarea "не"
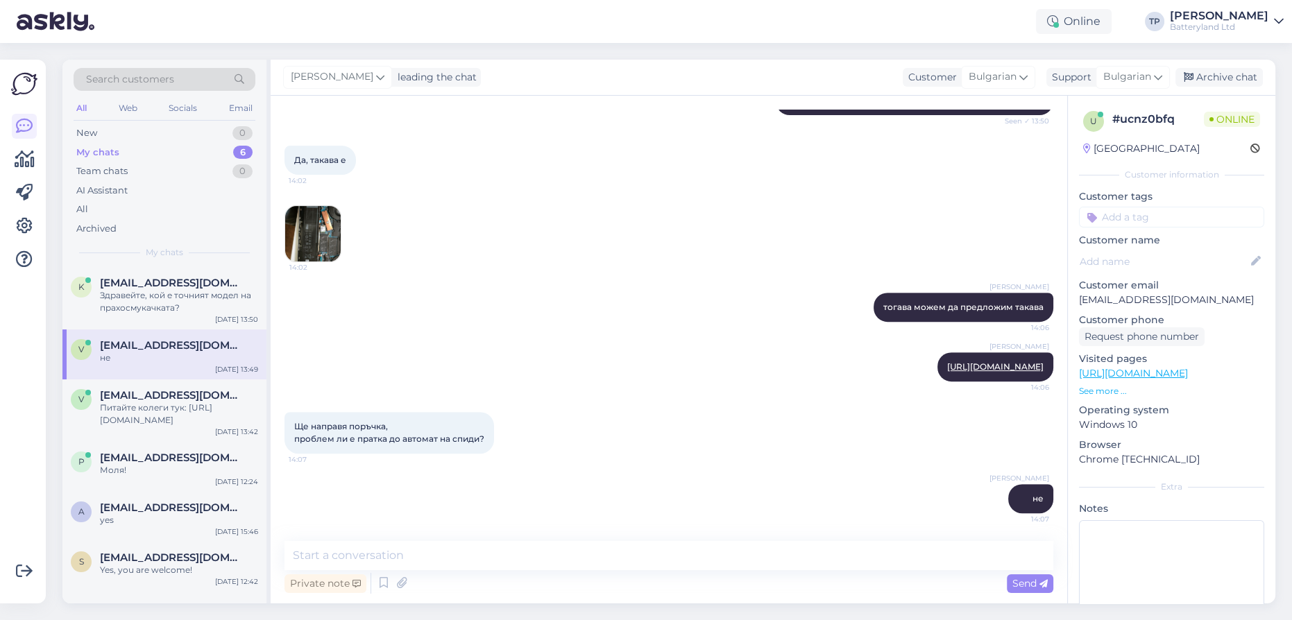
click at [314, 243] on img at bounding box center [313, 234] width 56 height 56
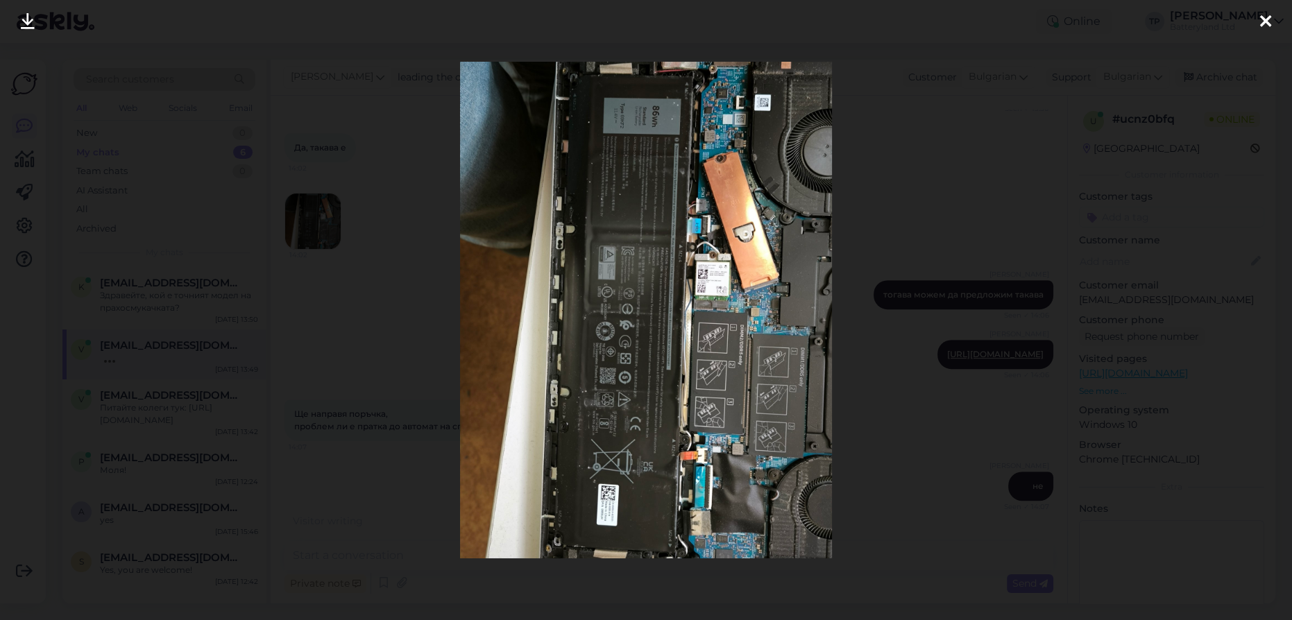
click at [1261, 19] on icon at bounding box center [1265, 22] width 11 height 18
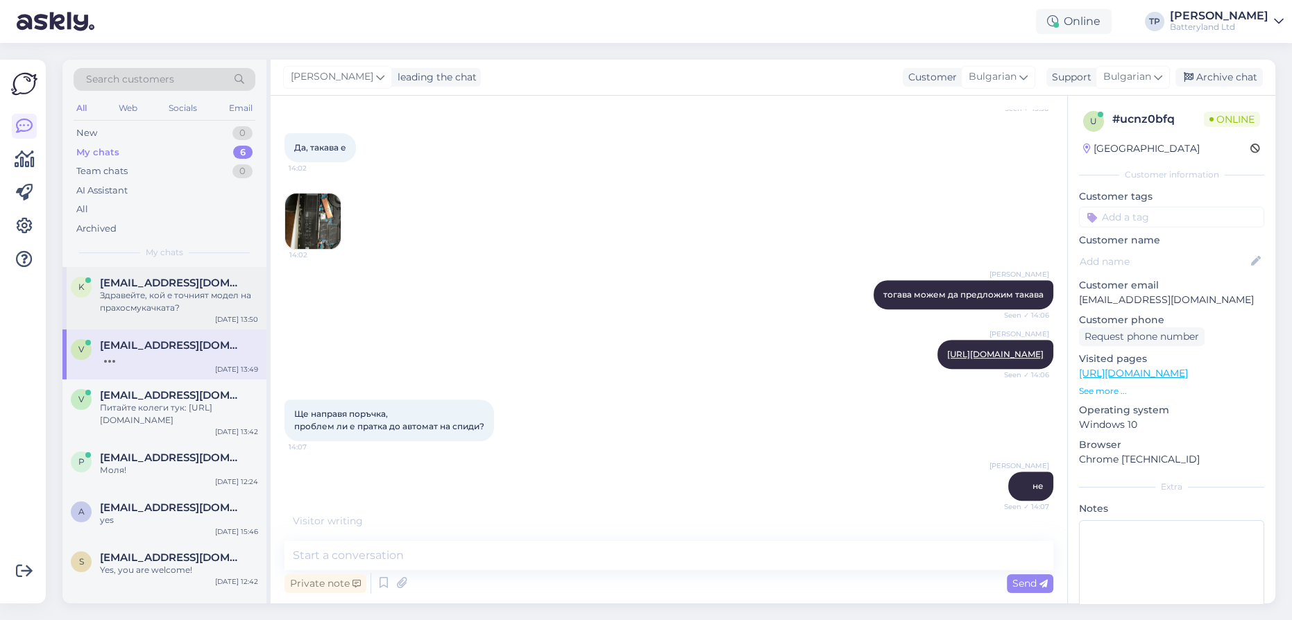
click at [173, 284] on span "[EMAIL_ADDRESS][DOMAIN_NAME]" at bounding box center [172, 283] width 144 height 12
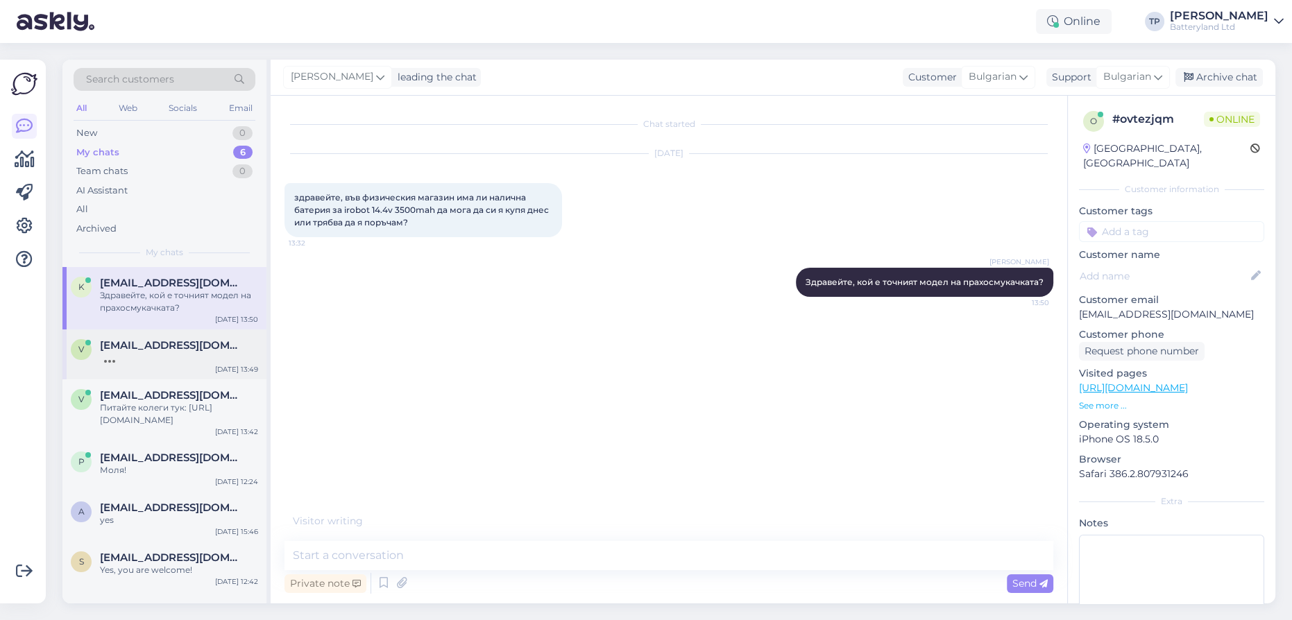
click at [151, 341] on div "[EMAIL_ADDRESS][DOMAIN_NAME]" at bounding box center [179, 351] width 158 height 25
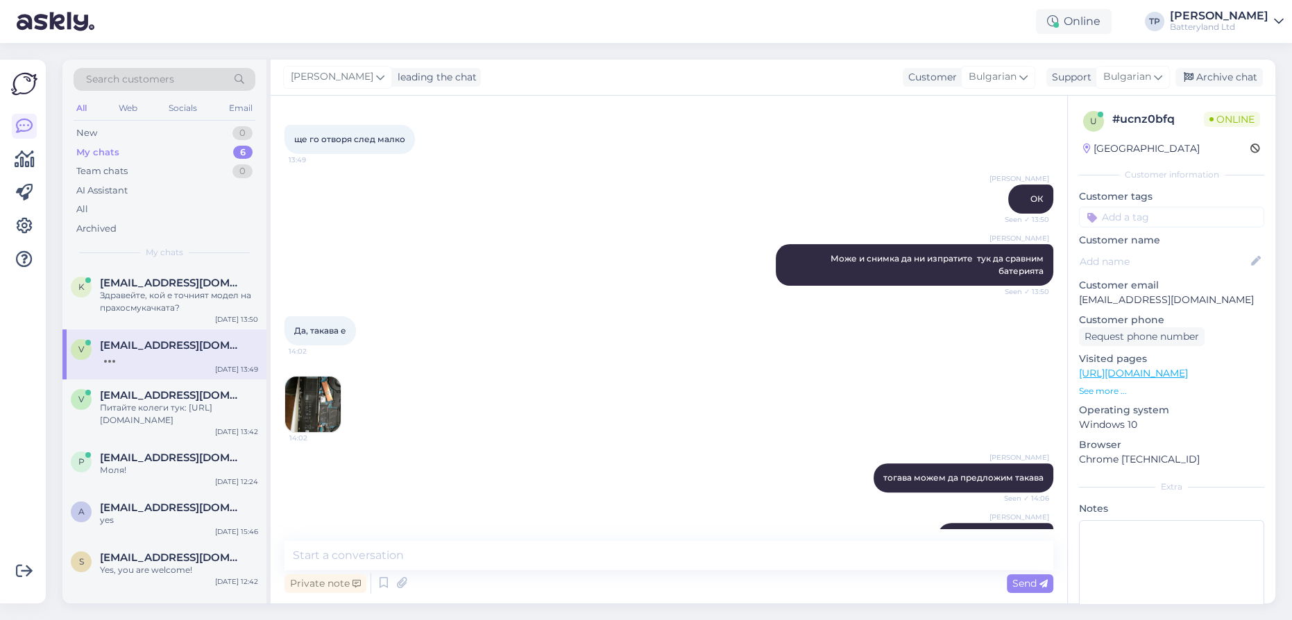
scroll to position [828, 0]
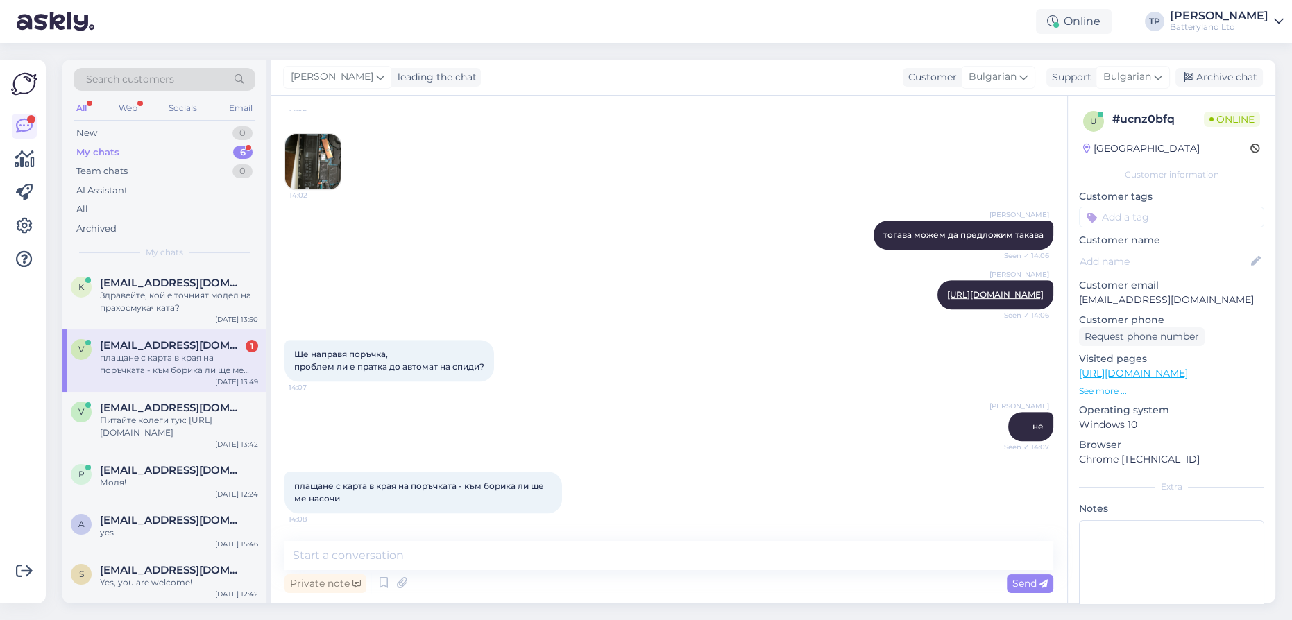
click at [189, 561] on div "k [EMAIL_ADDRESS][DOMAIN_NAME] Здравейте, кой е точният модел на прахосмукачкат…" at bounding box center [164, 435] width 204 height 337
click at [454, 552] on textarea at bounding box center [668, 555] width 769 height 29
type textarea "[PERSON_NAME]"
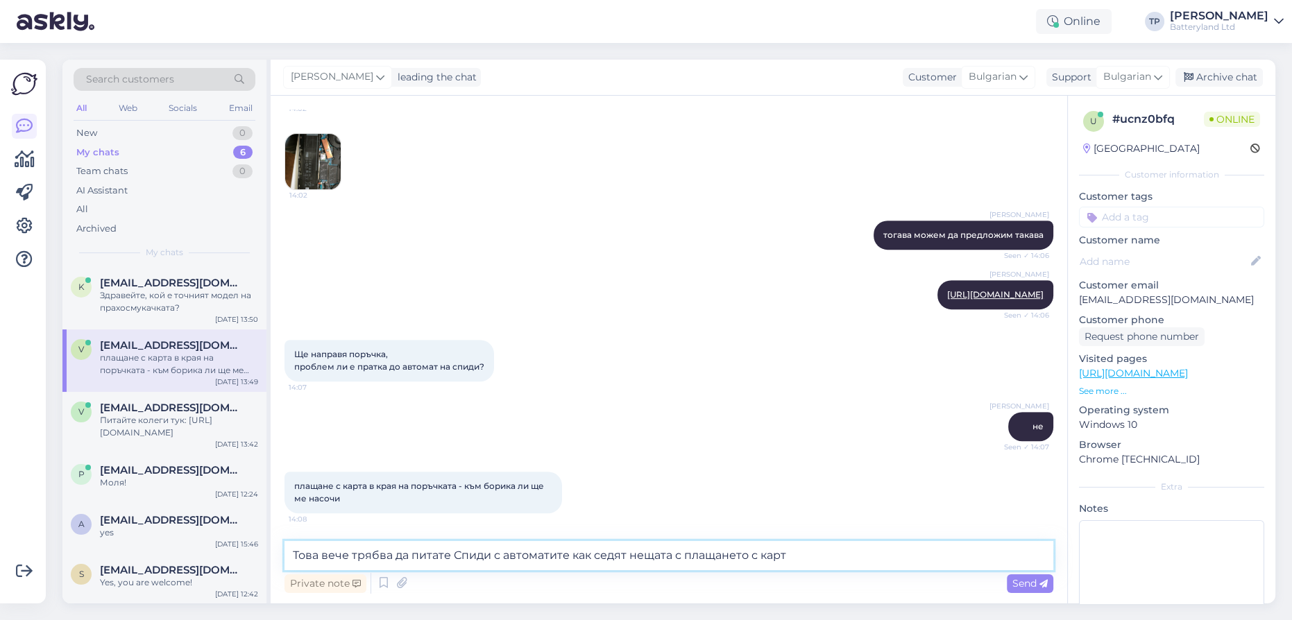
type textarea "Това вече трябва да питате Спиди с автоматите как седят нещата с плащането с ка…"
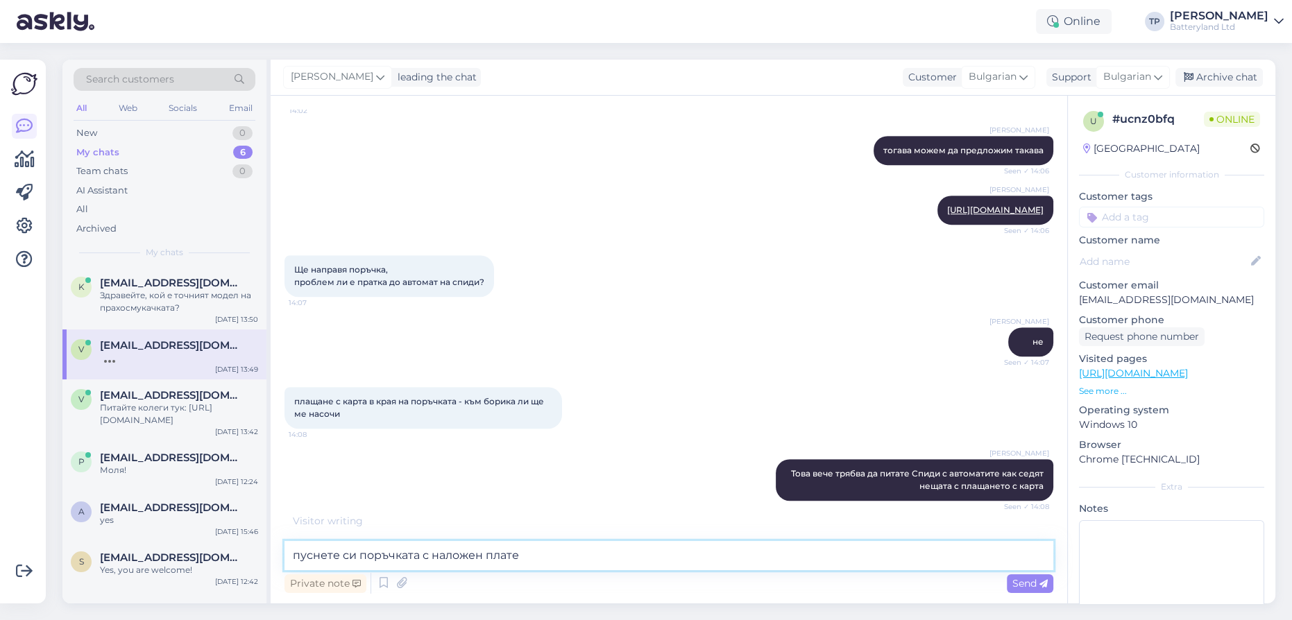
type textarea "пуснете си поръчката с наложен платеж"
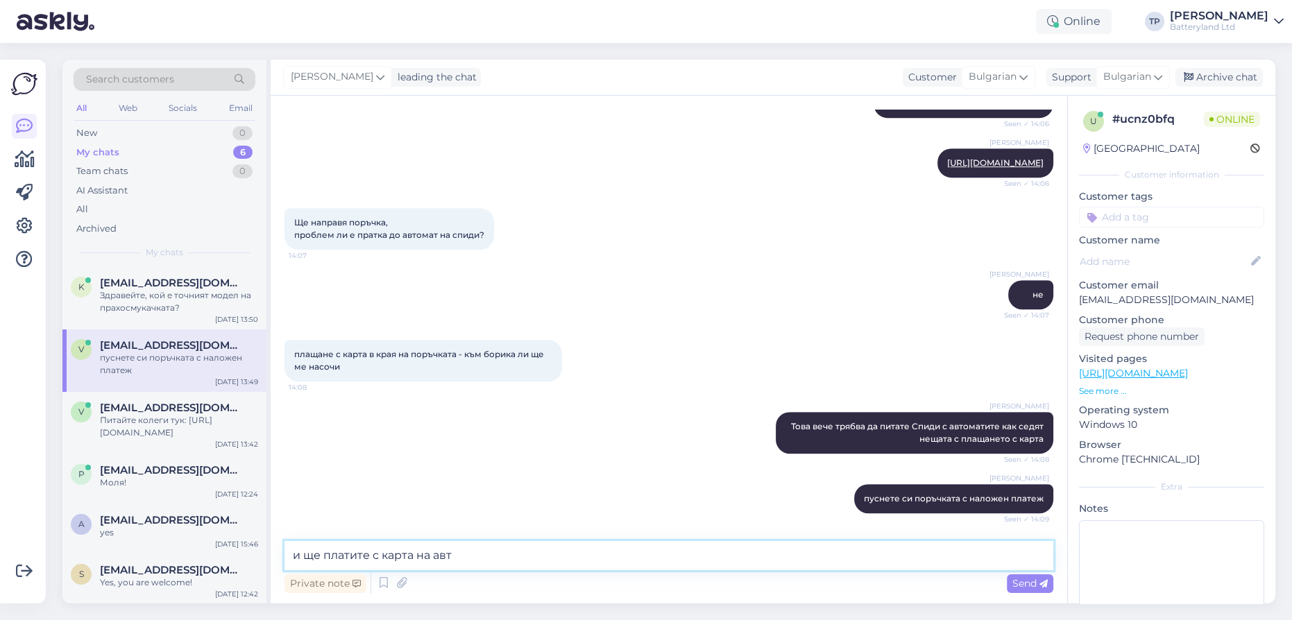
scroll to position [975, 0]
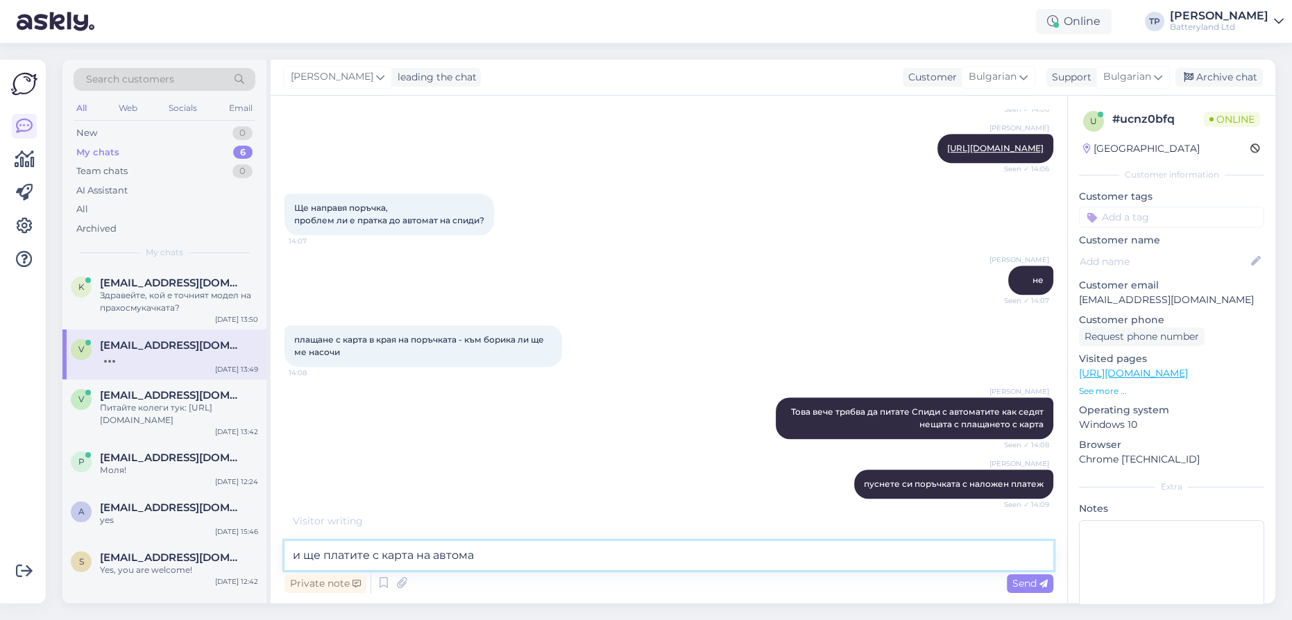
type textarea "и ще платите с карта на автомат"
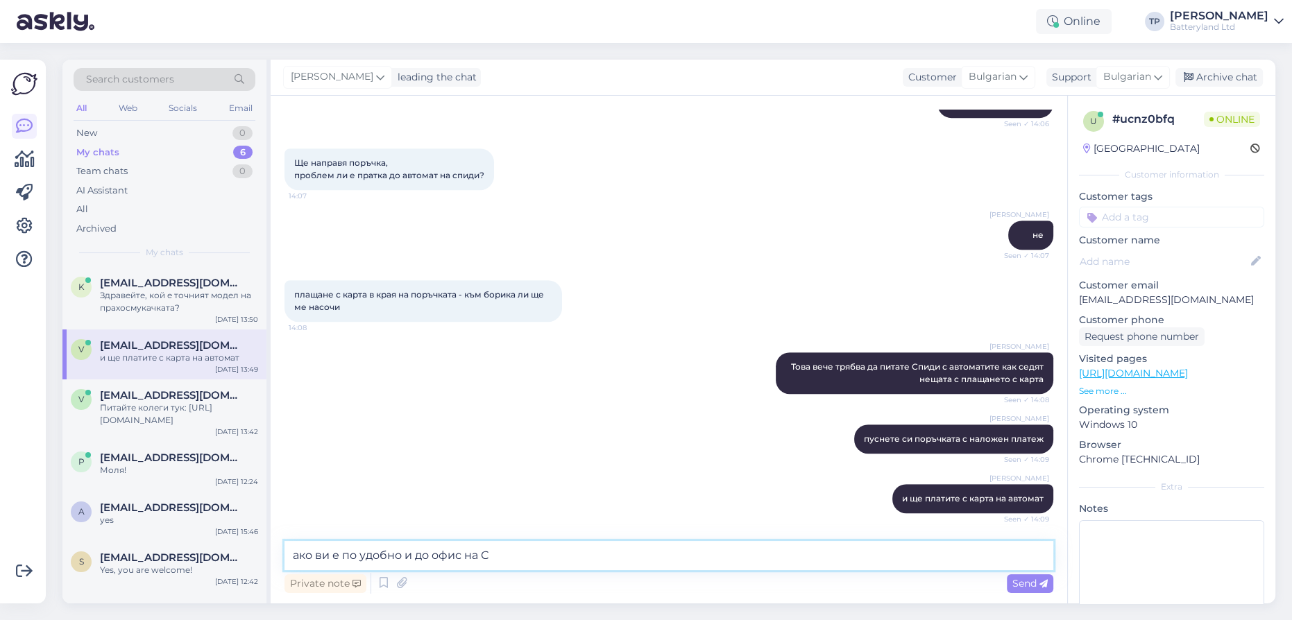
scroll to position [1091, 0]
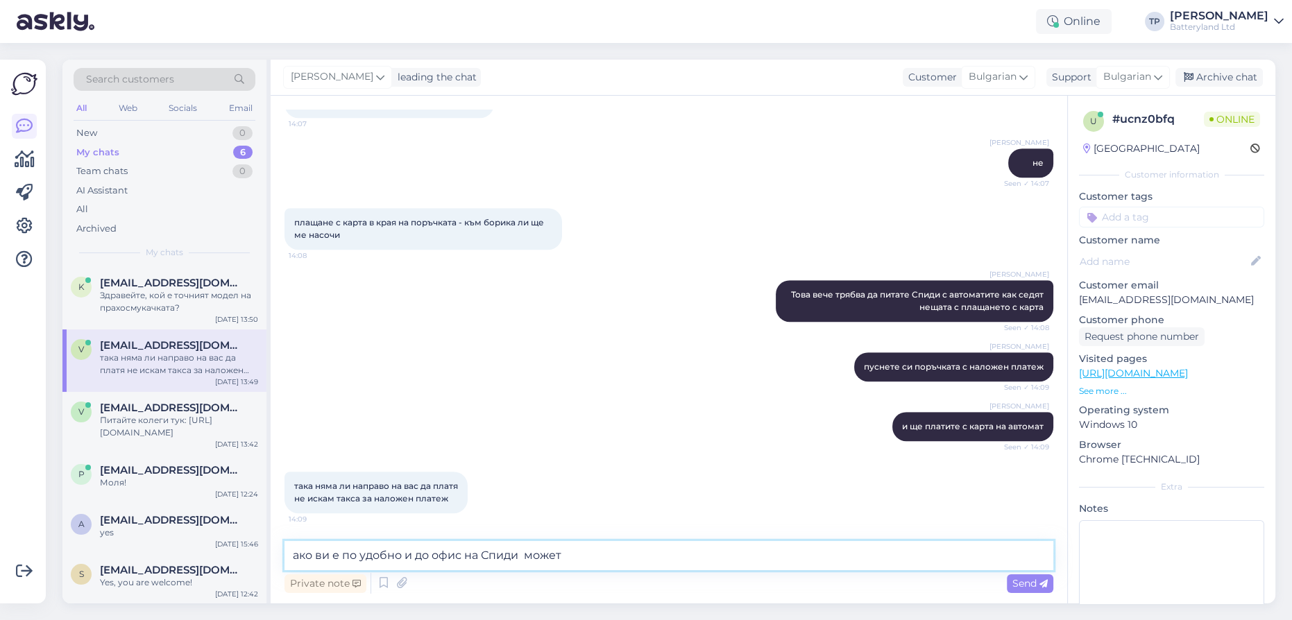
type textarea "ако ви е по удобно и до офис на Спиди можете"
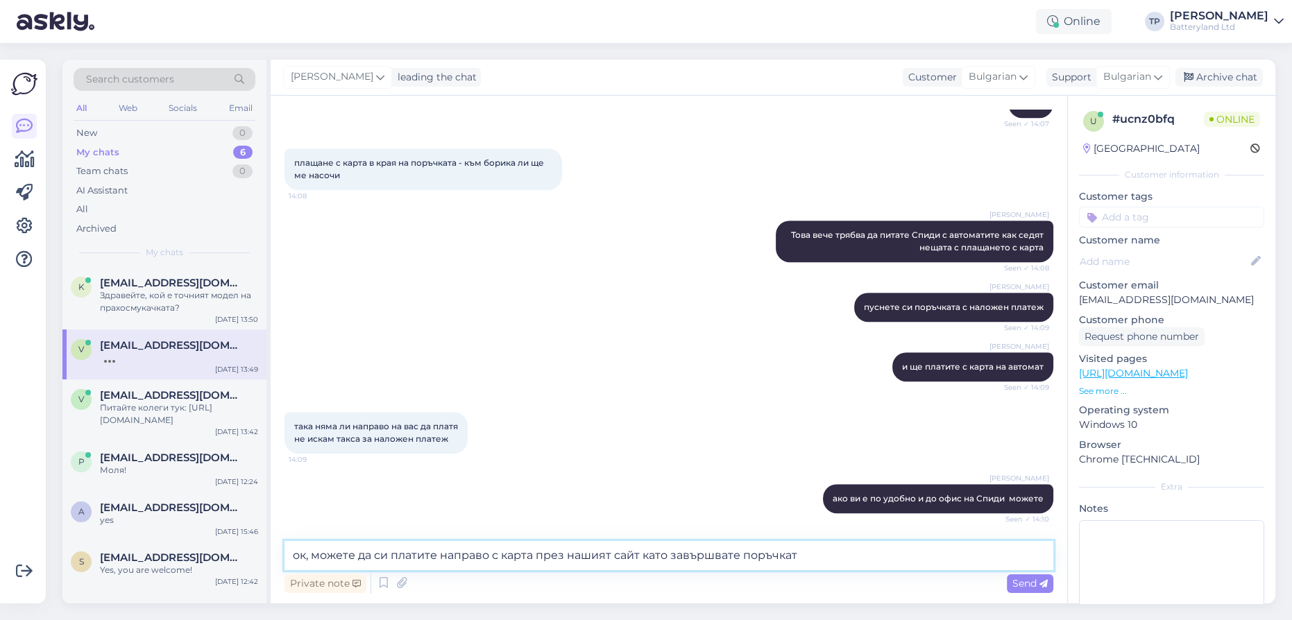
type textarea "ок, можете да си платите направо с карта през нашият сайт като завършвате поръч…"
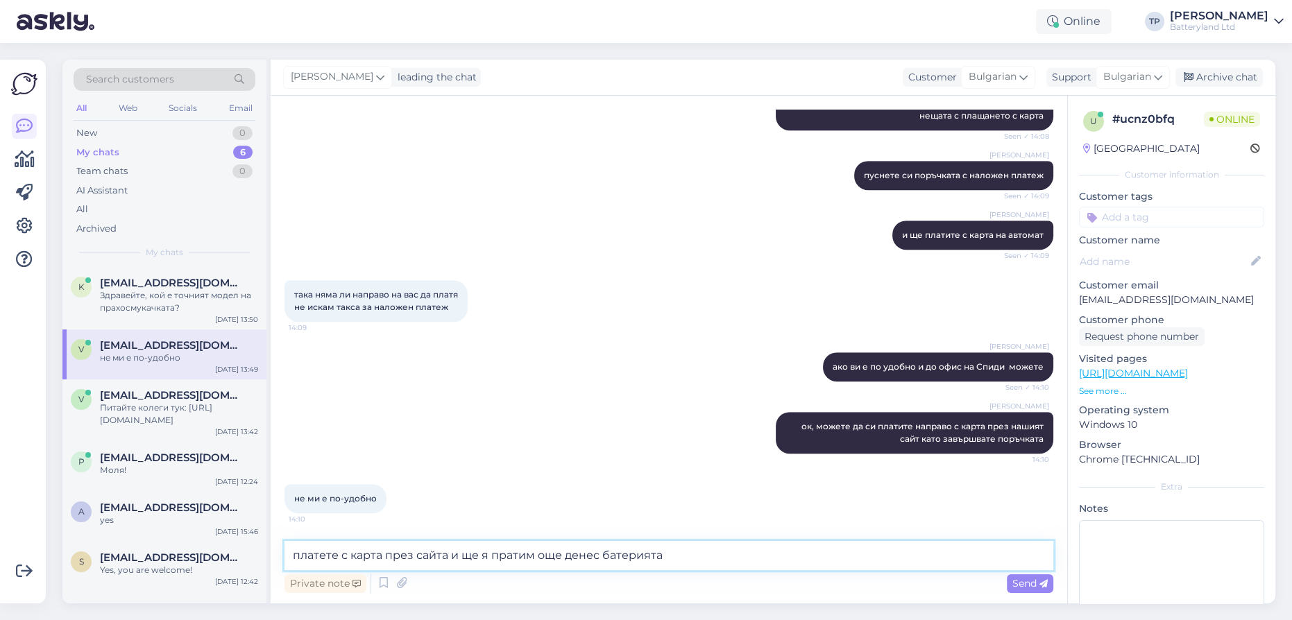
type textarea "платете с карта през сайта и ще я пратим още денес батерията"
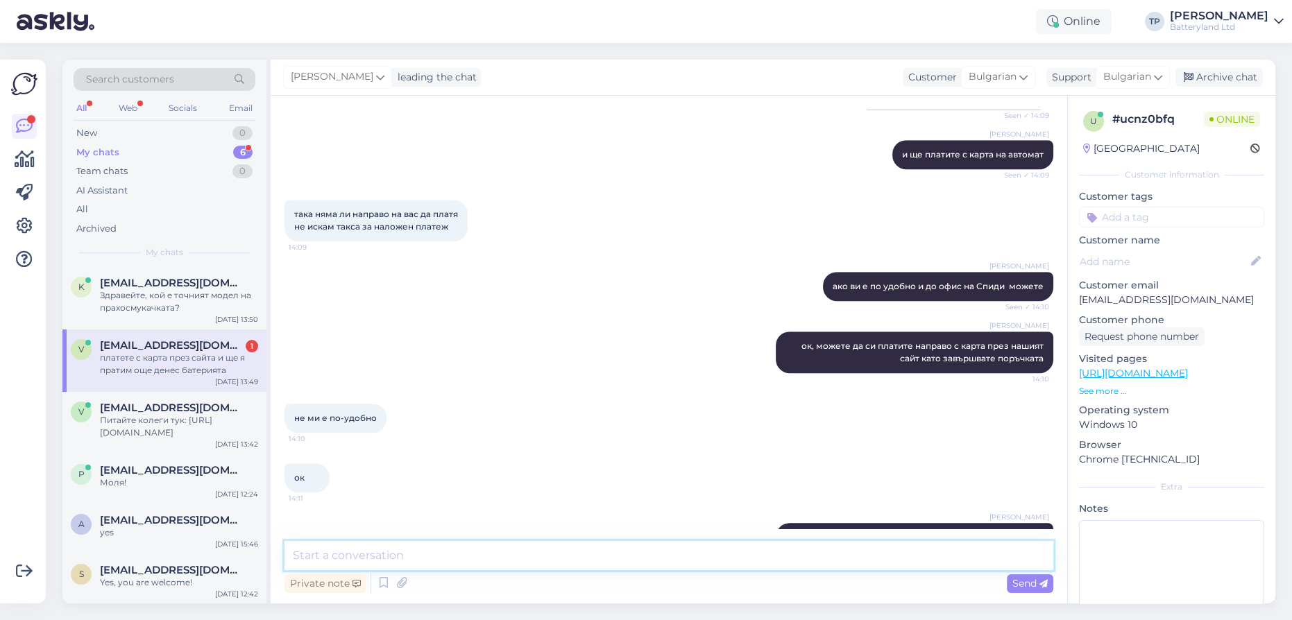
scroll to position [1415, 0]
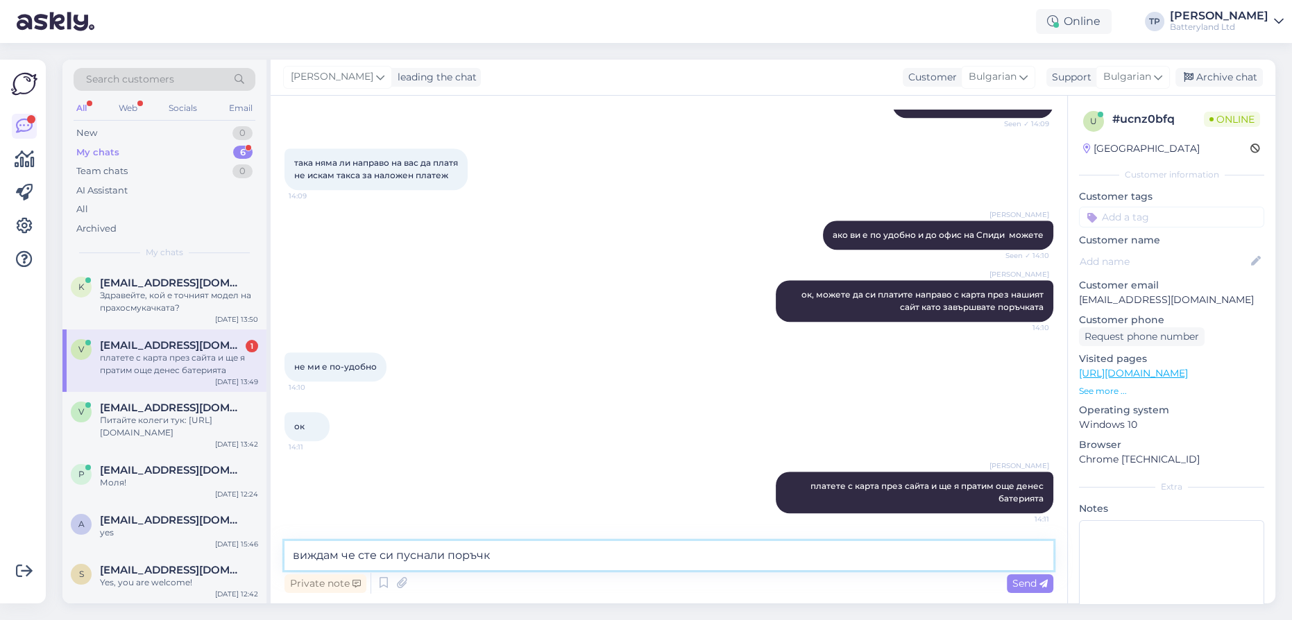
type textarea "виждам че сте си пуснали поръчка"
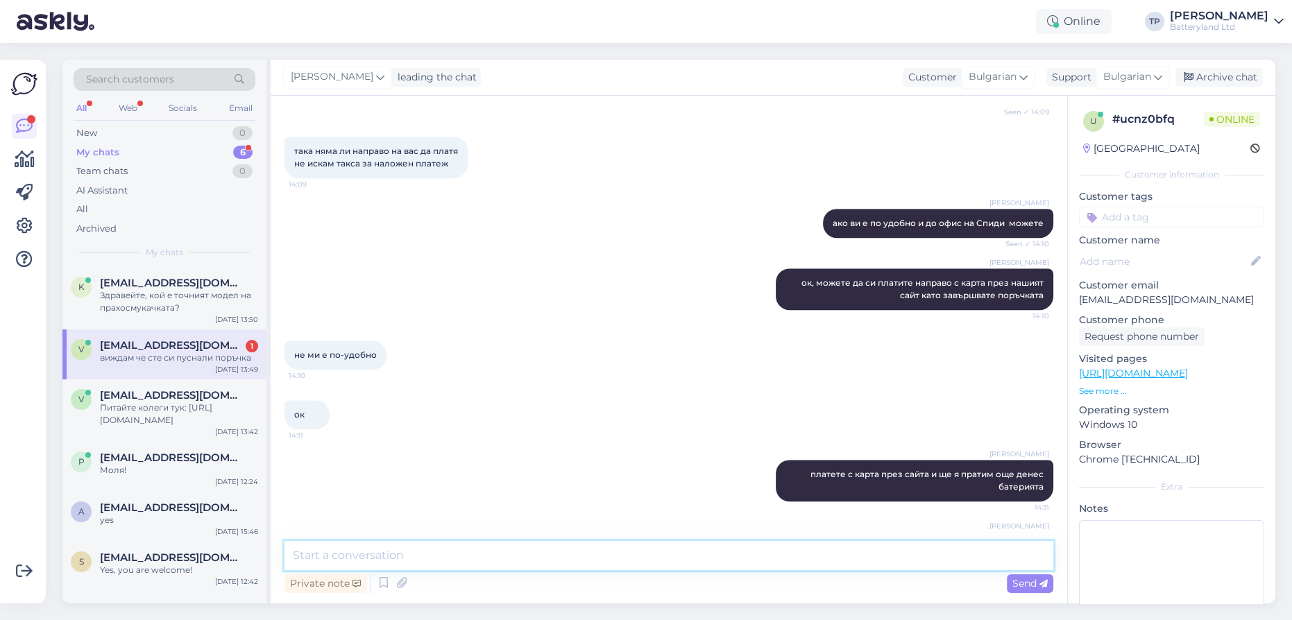
scroll to position [1474, 0]
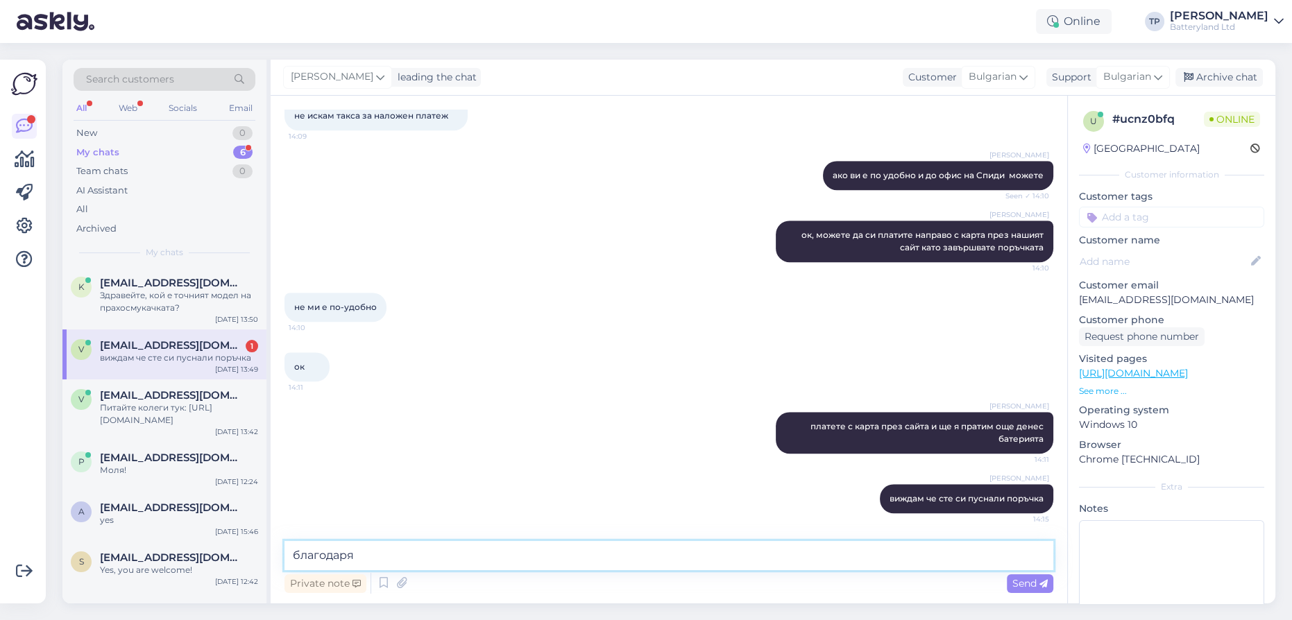
type textarea "благодаря!"
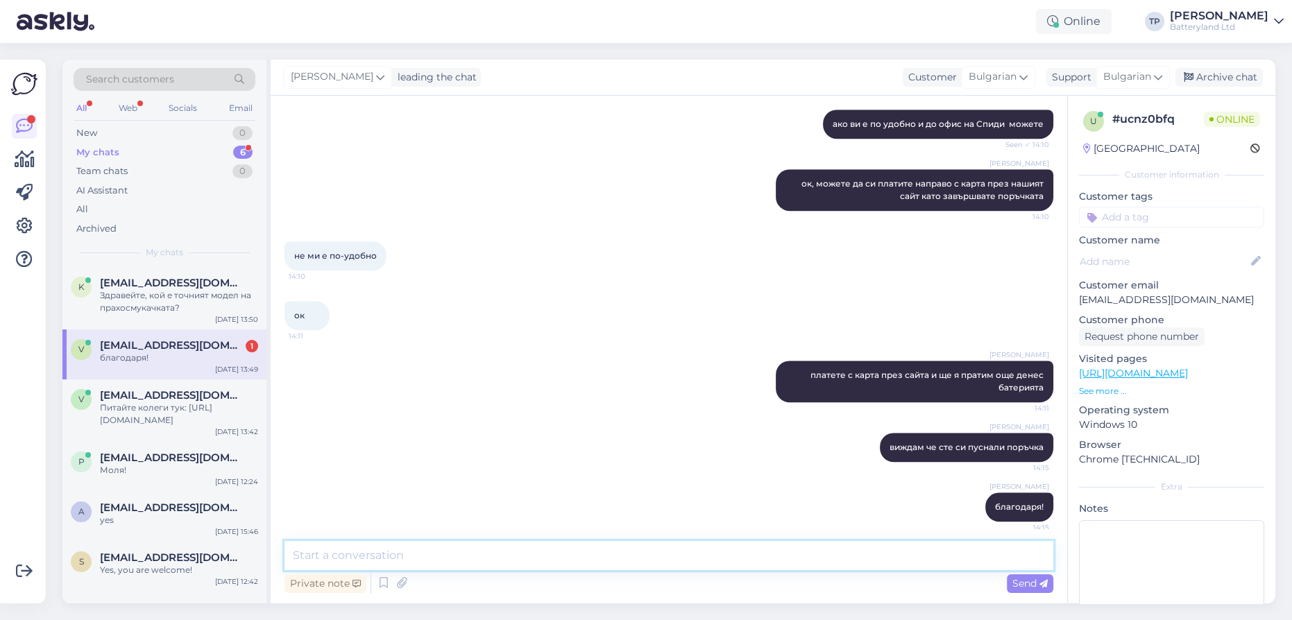
scroll to position [1534, 0]
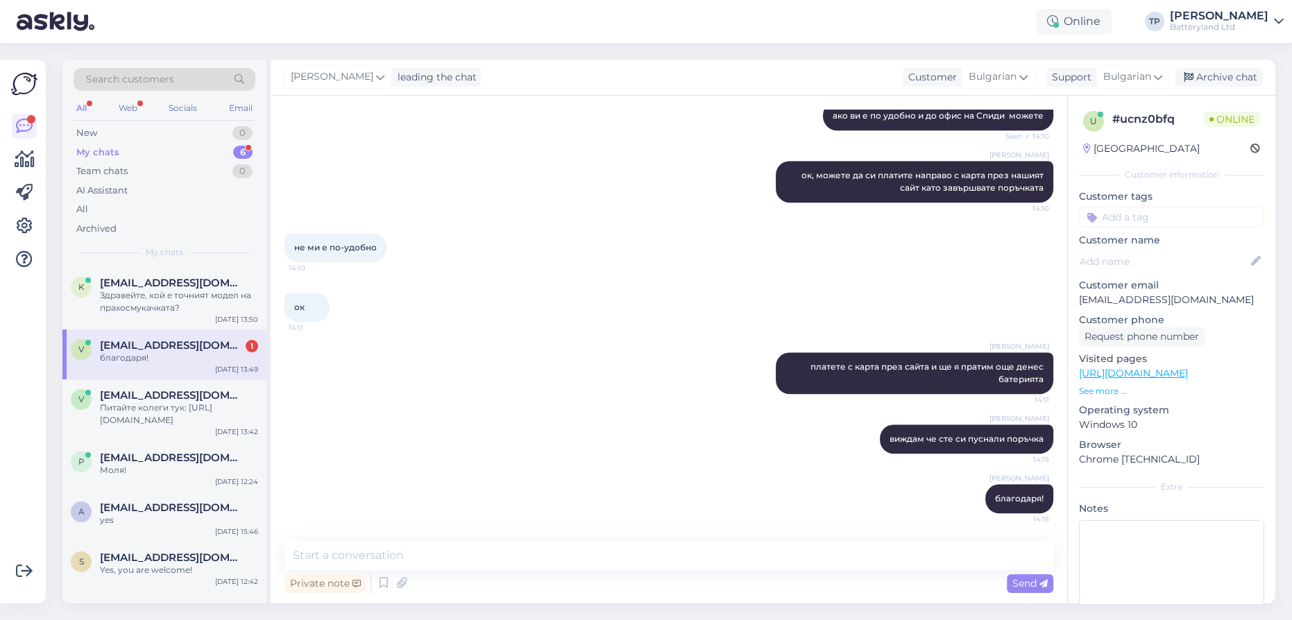
click at [165, 339] on div "[EMAIL_ADDRESS][DOMAIN_NAME] 1 благодаря!" at bounding box center [179, 351] width 158 height 25
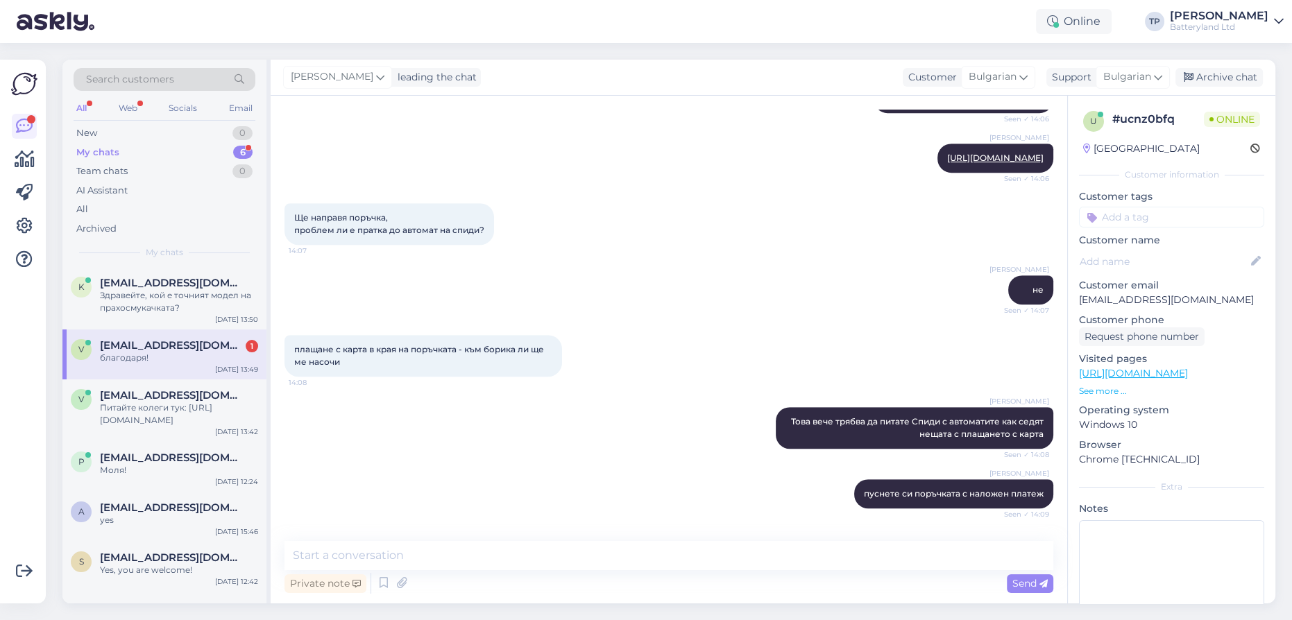
scroll to position [1156, 0]
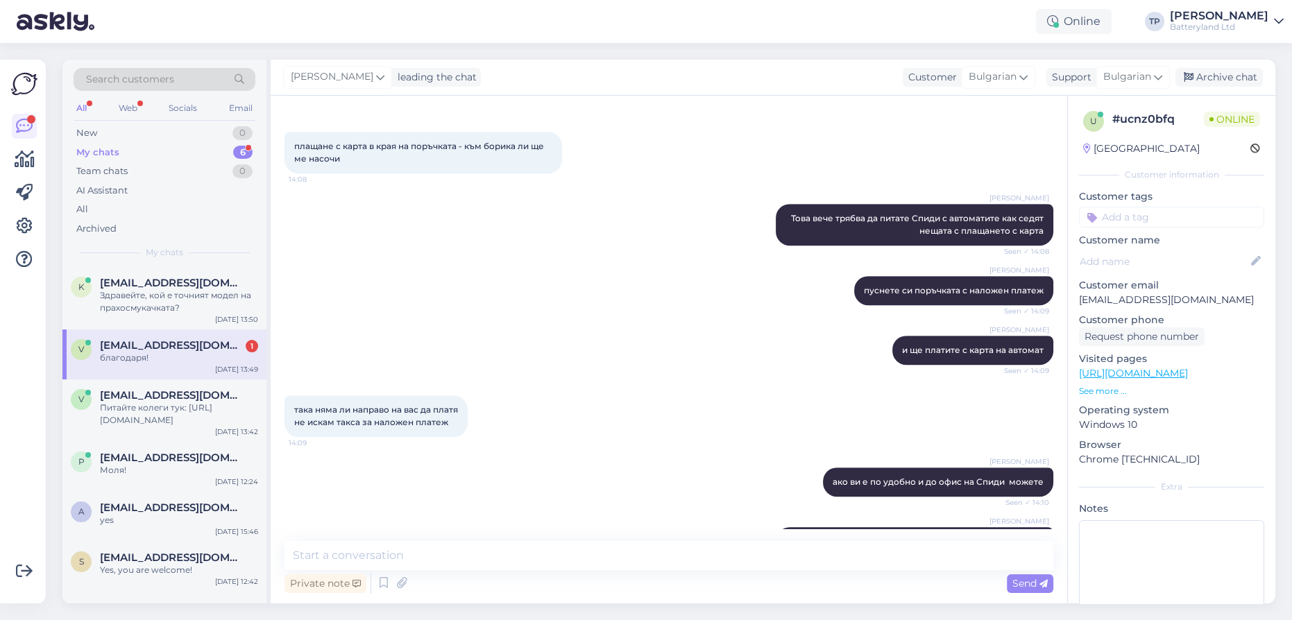
click at [170, 154] on div "My chats 6" at bounding box center [165, 152] width 182 height 19
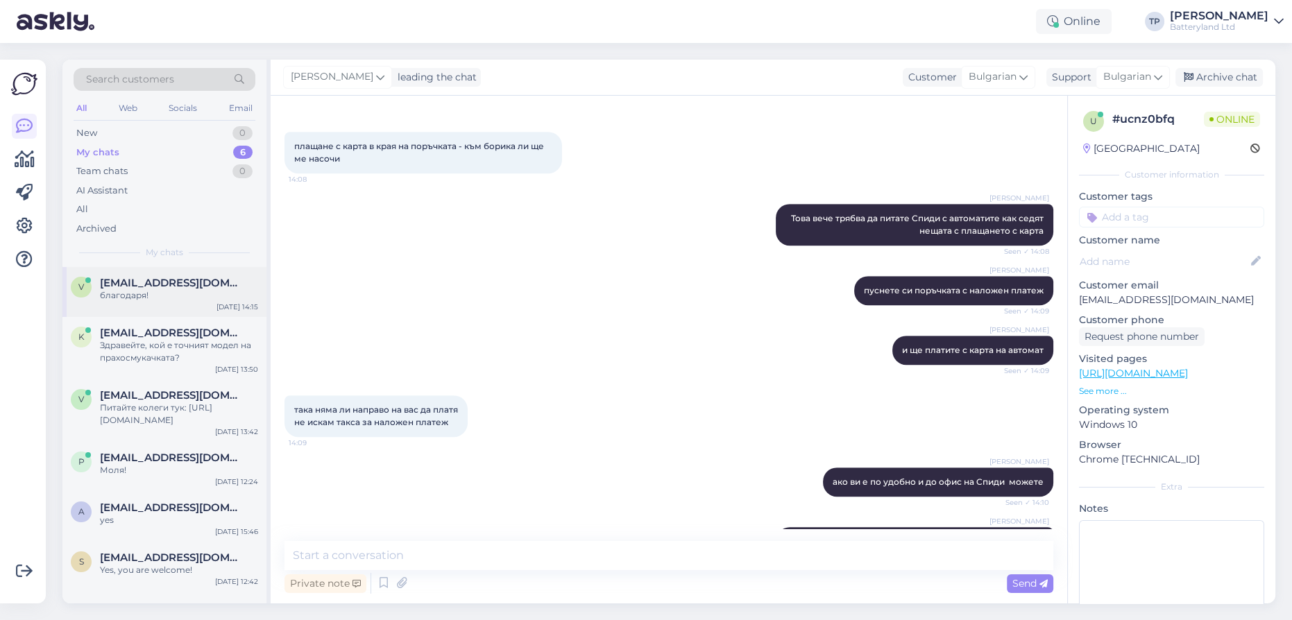
click at [174, 284] on span "[EMAIL_ADDRESS][DOMAIN_NAME]" at bounding box center [172, 283] width 144 height 12
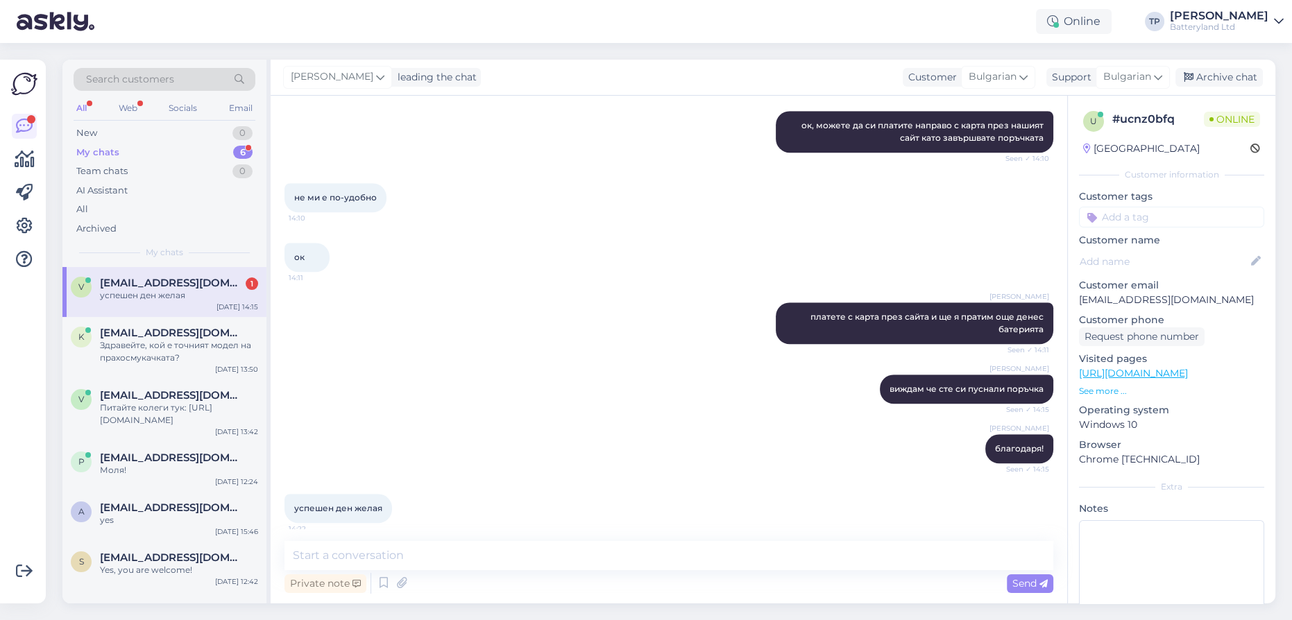
scroll to position [1594, 0]
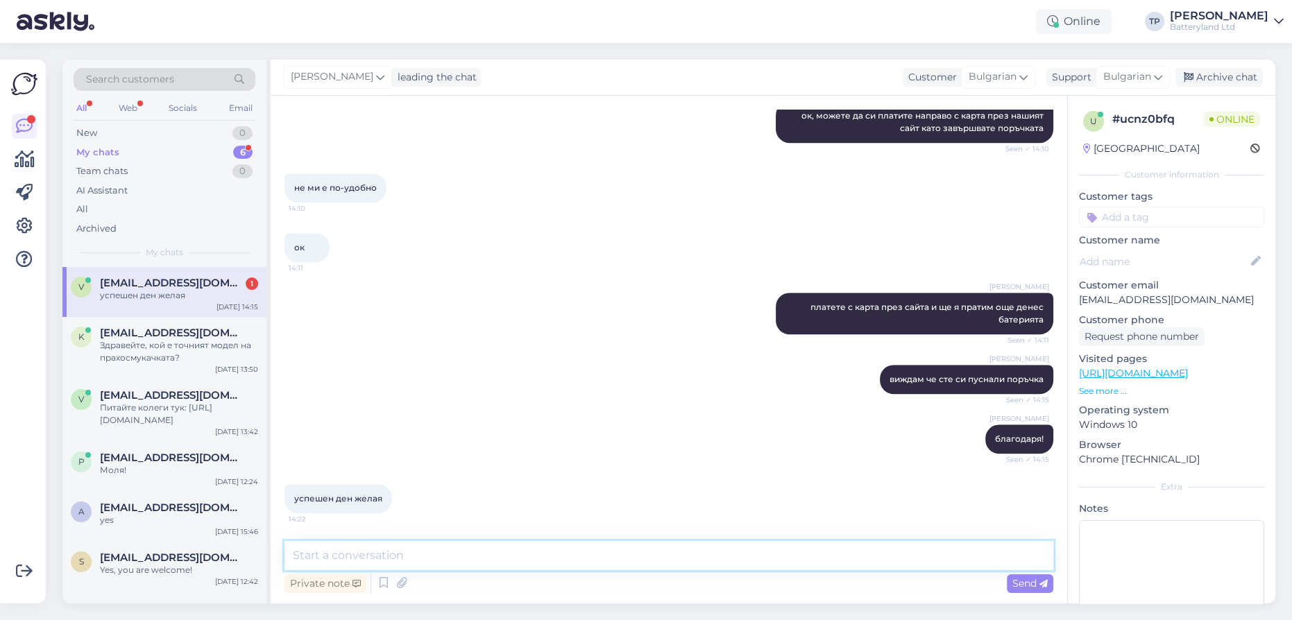
click at [375, 561] on textarea at bounding box center [668, 555] width 769 height 29
type textarea "I"
type textarea "И аз на вас!"
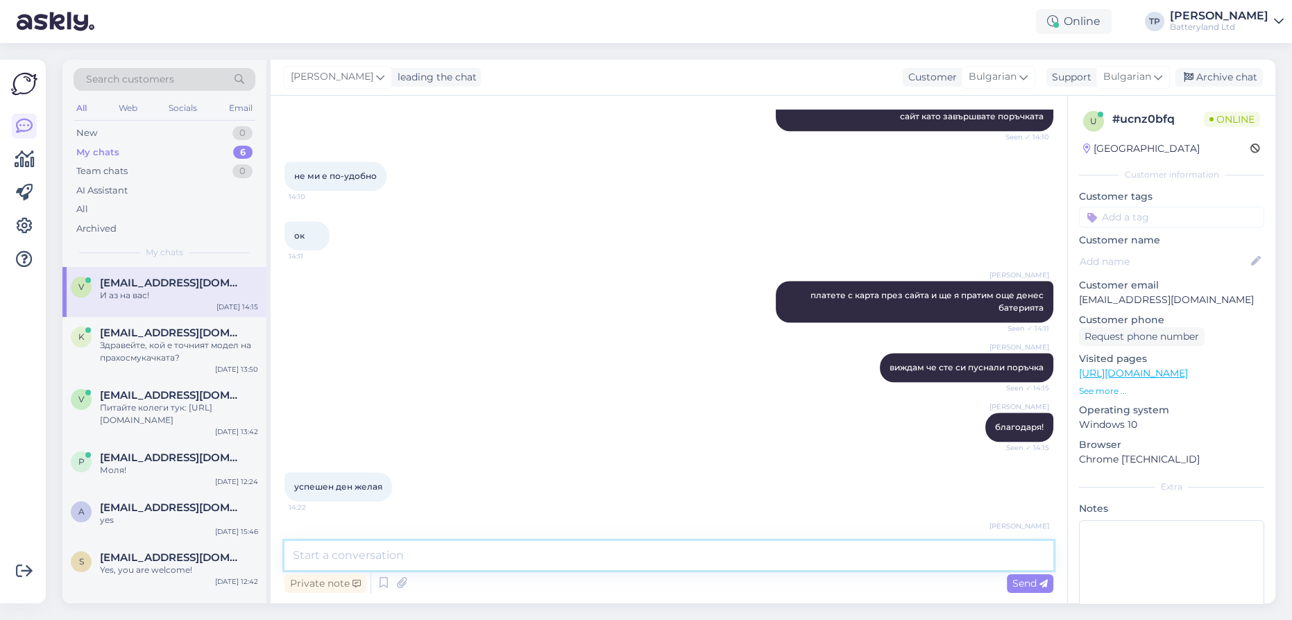
scroll to position [1654, 0]
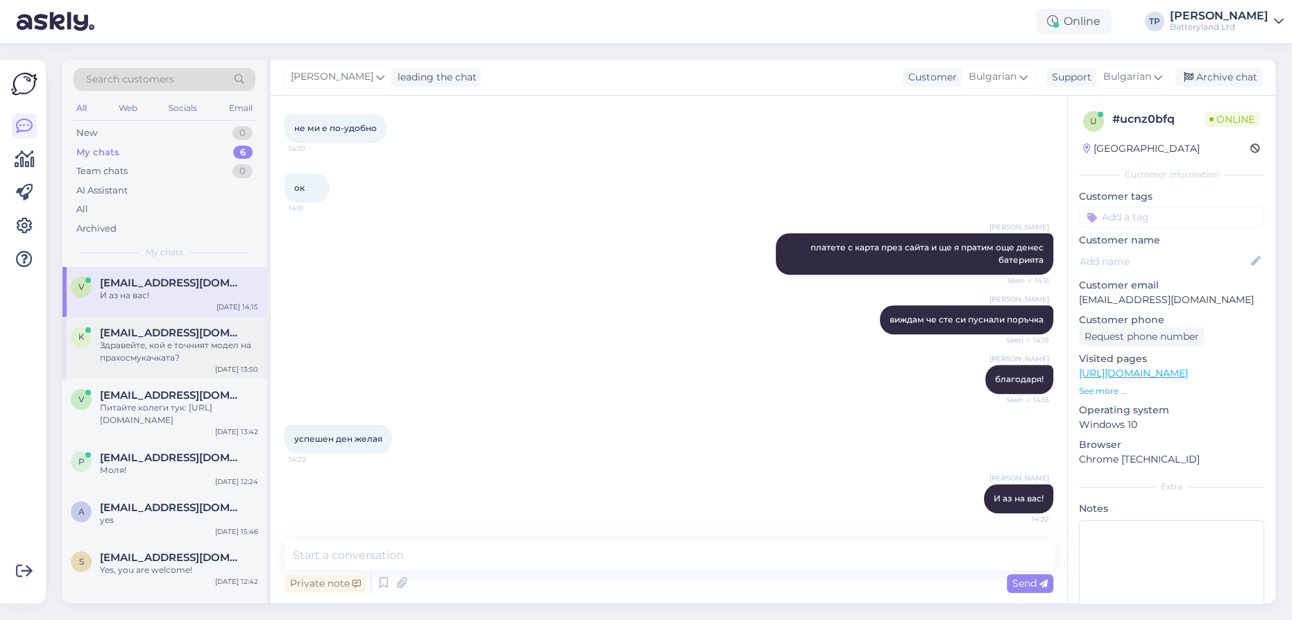
drag, startPoint x: 141, startPoint y: 335, endPoint x: 146, endPoint y: 343, distance: 9.0
click at [142, 336] on div "[EMAIL_ADDRESS][DOMAIN_NAME] Здравейте, кой е точният модел на прахосмукачката?" at bounding box center [179, 345] width 158 height 37
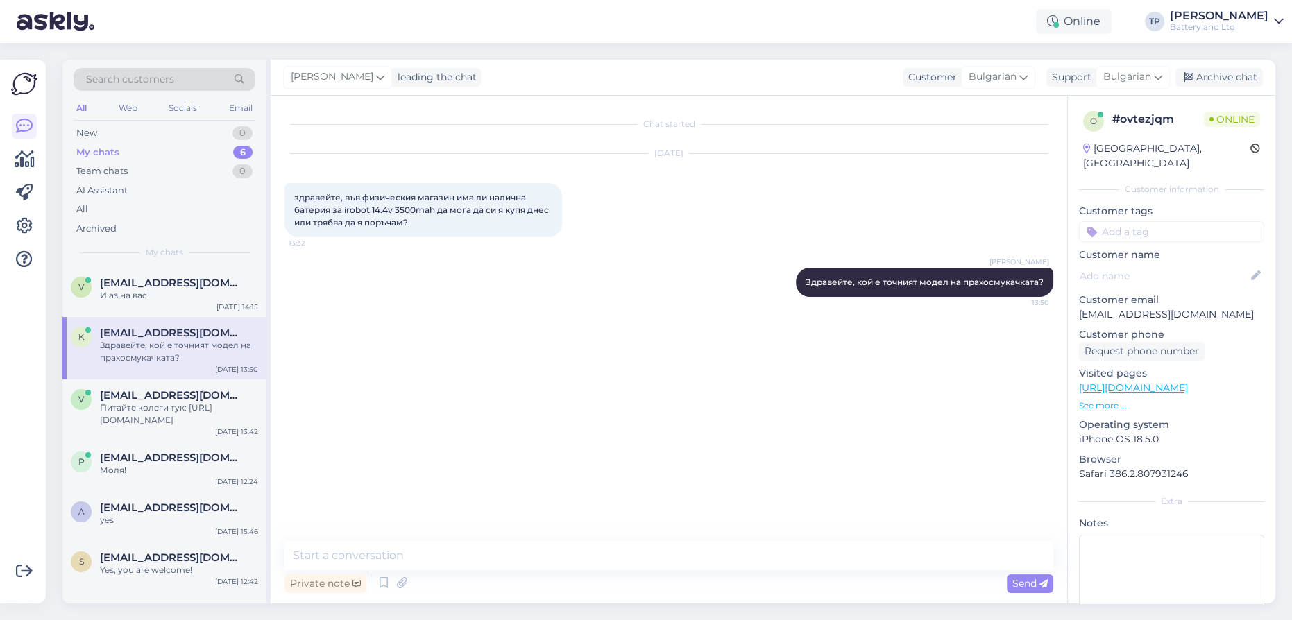
scroll to position [0, 0]
